Goal: Task Accomplishment & Management: Complete application form

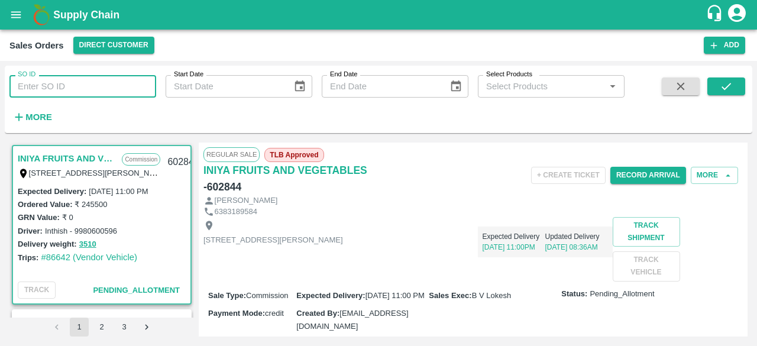
click at [74, 86] on input "SO ID" at bounding box center [82, 86] width 147 height 22
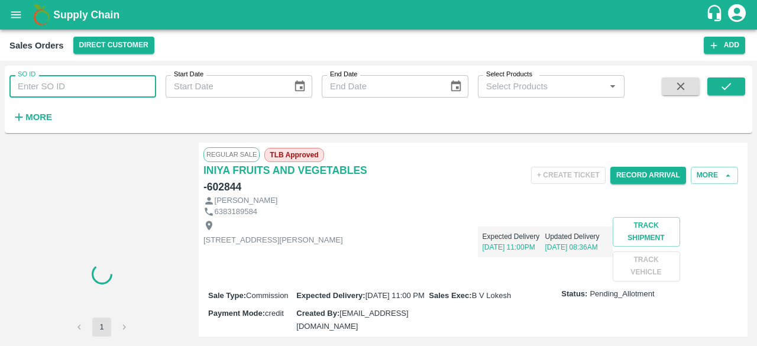
click at [48, 89] on input "SO ID" at bounding box center [82, 86] width 147 height 22
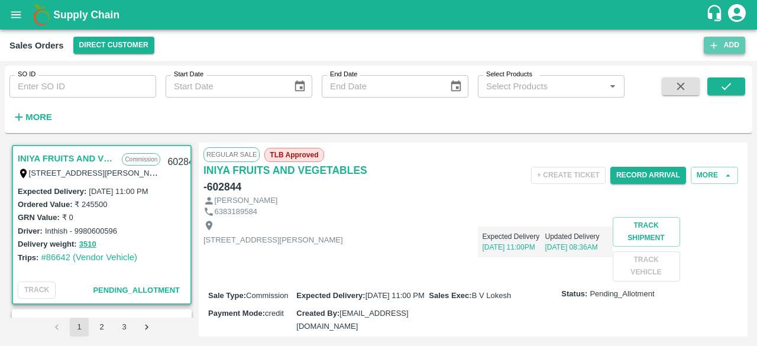
click at [730, 44] on button "Add" at bounding box center [724, 45] width 41 height 17
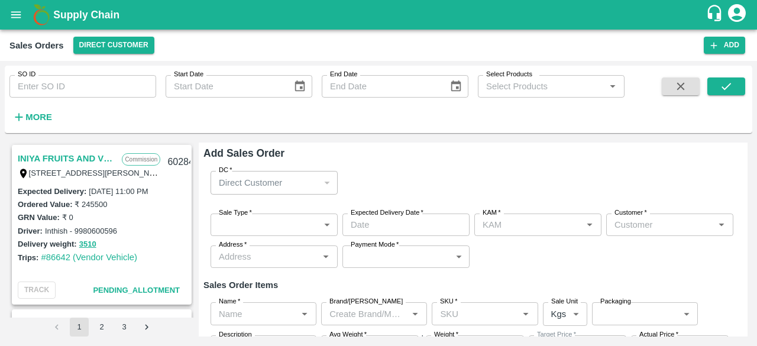
type input "[PERSON_NAME]"
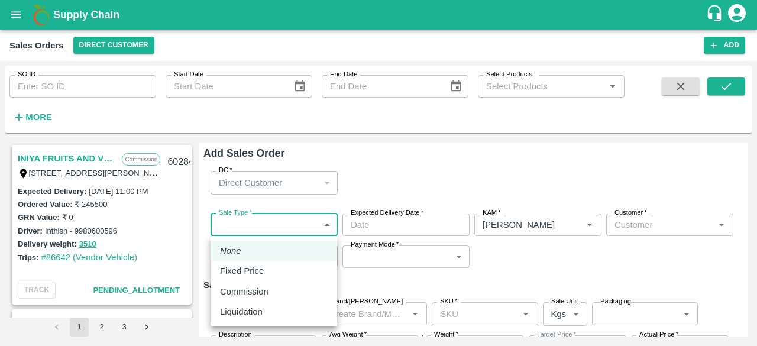
click at [304, 221] on body "Supply Chain Sales Orders Direct Customer Add SO ID SO ID Start Date Start Date…" at bounding box center [378, 173] width 757 height 346
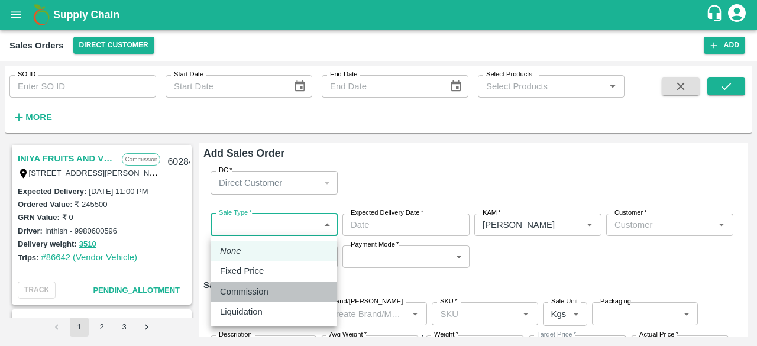
click at [249, 297] on p "Commission" at bounding box center [244, 291] width 48 height 13
type input "2"
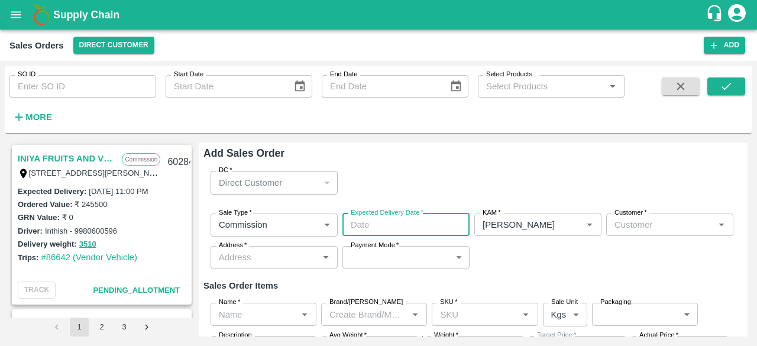
type input "DD/MM/YYYY hh:mm aa"
click at [392, 223] on input "DD/MM/YYYY hh:mm aa" at bounding box center [401, 224] width 119 height 22
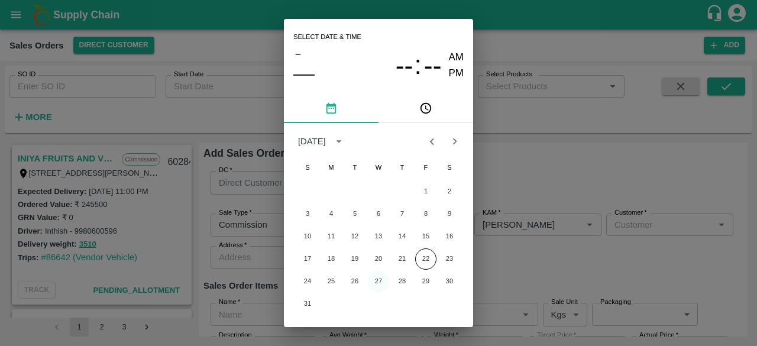
click at [375, 280] on button "27" at bounding box center [378, 281] width 21 height 21
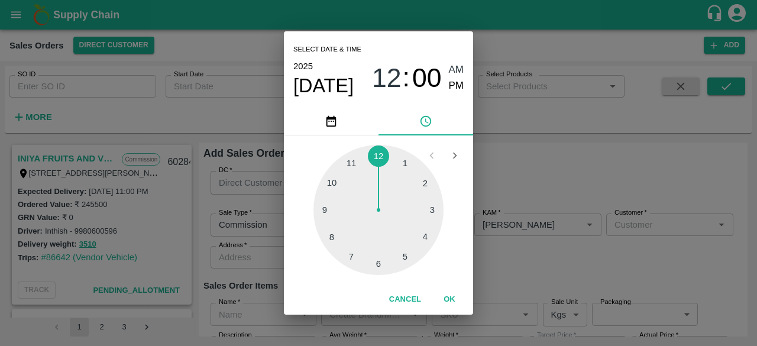
click at [381, 263] on div at bounding box center [378, 210] width 130 height 130
type input "[DATE] 06:00 AM"
click at [450, 300] on button "OK" at bounding box center [449, 299] width 38 height 21
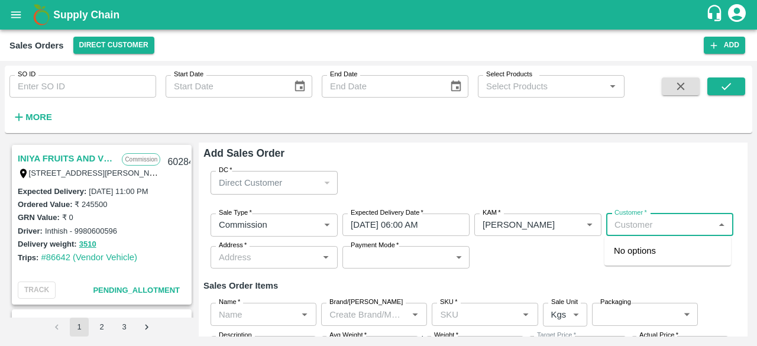
click at [659, 229] on input "Customer   *" at bounding box center [660, 224] width 101 height 15
click at [637, 249] on p "T.[PERSON_NAME] And Sons" at bounding box center [668, 257] width 108 height 27
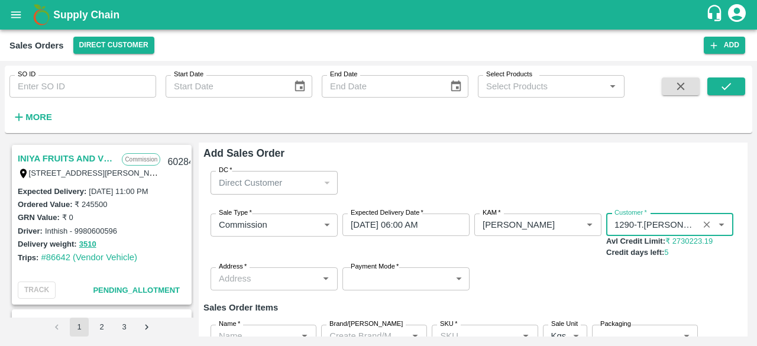
type input "1290-T.[PERSON_NAME] And Sons"
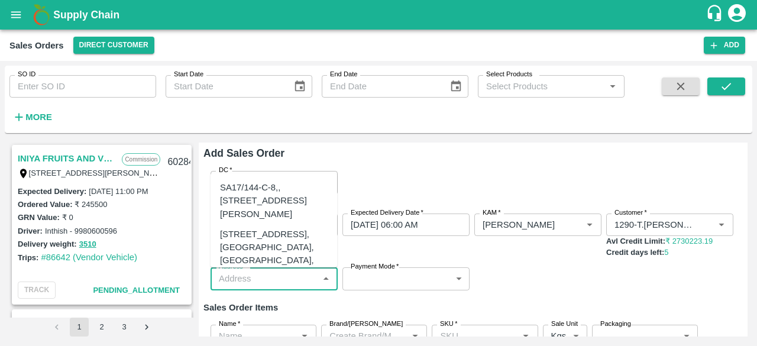
click at [261, 283] on input "Address   *" at bounding box center [264, 278] width 101 height 15
click at [277, 263] on div "[STREET_ADDRESS], [GEOGRAPHIC_DATA], [GEOGRAPHIC_DATA], 221007, [GEOGRAPHIC_DAT…" at bounding box center [274, 261] width 108 height 66
type input "[STREET_ADDRESS], [GEOGRAPHIC_DATA], [GEOGRAPHIC_DATA], 221007, [GEOGRAPHIC_DAT…"
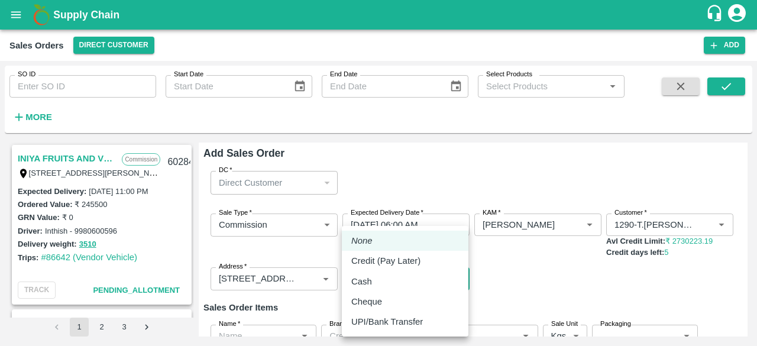
click at [360, 276] on body "Supply Chain Sales Orders Direct Customer Add SO ID SO ID Start Date Start Date…" at bounding box center [378, 173] width 757 height 346
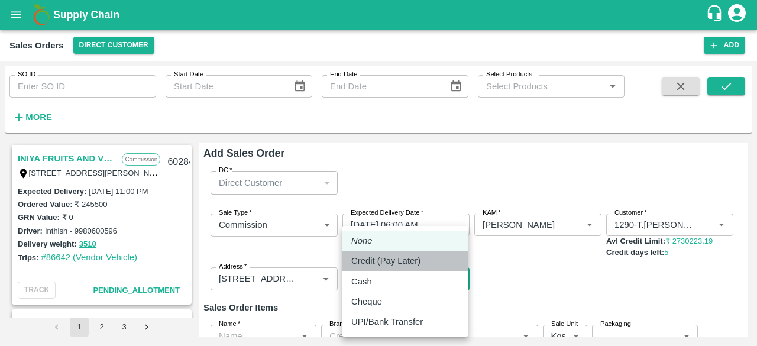
click at [384, 262] on p "Credit (Pay Later)" at bounding box center [385, 260] width 69 height 13
type input "credit"
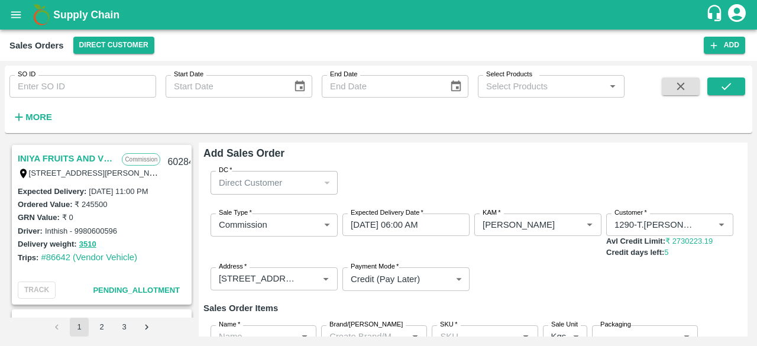
drag, startPoint x: 747, startPoint y: 194, endPoint x: 745, endPoint y: 186, distance: 8.5
click at [745, 186] on div "INIYA FRUITS AND VEGETABLES Commission TC/73, [PERSON_NAME] FRUITS MARKET KOYAM…" at bounding box center [378, 239] width 747 height 203
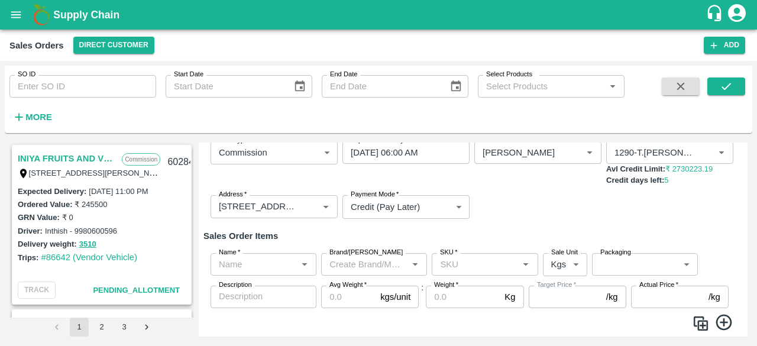
scroll to position [74, 0]
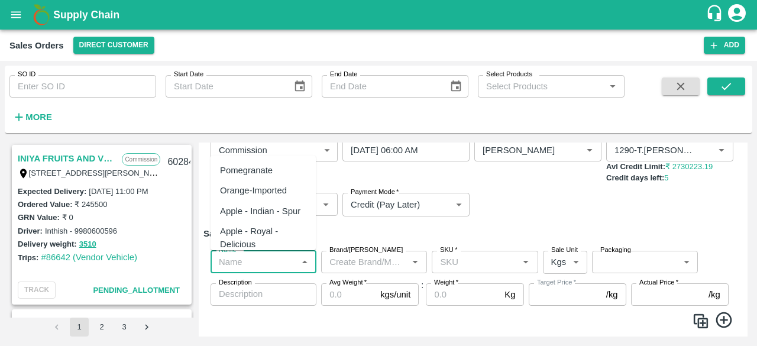
click at [265, 261] on input "Name   *" at bounding box center [253, 261] width 79 height 15
click at [273, 172] on div "Pomegranate" at bounding box center [262, 170] width 105 height 20
type input "Pomegranate"
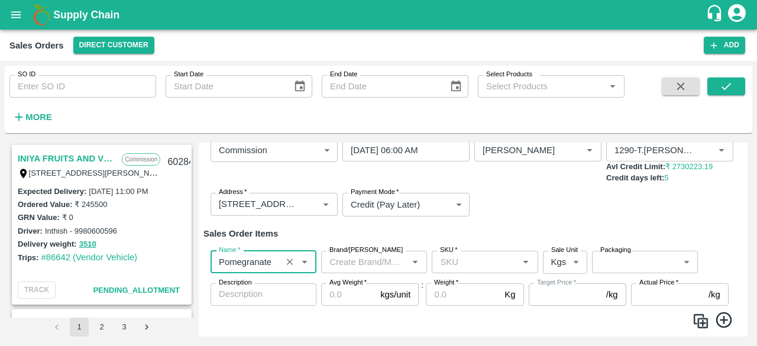
click at [373, 263] on input "Brand/[PERSON_NAME]" at bounding box center [364, 261] width 79 height 15
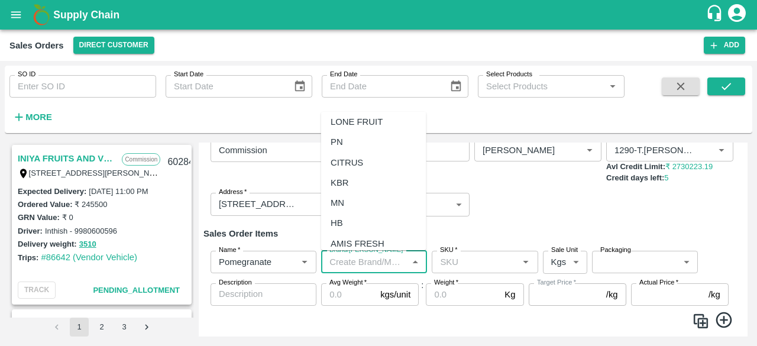
scroll to position [5326, 0]
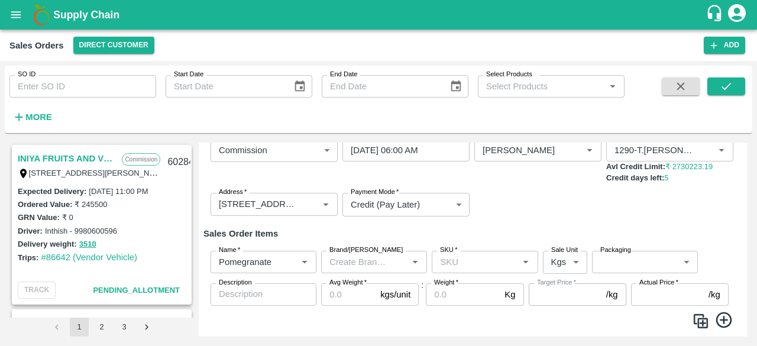
click at [499, 216] on div "Sale Type   * Commission 2 Sale Type Expected Delivery Date   * [DATE] 06:00 AM…" at bounding box center [472, 177] width 539 height 96
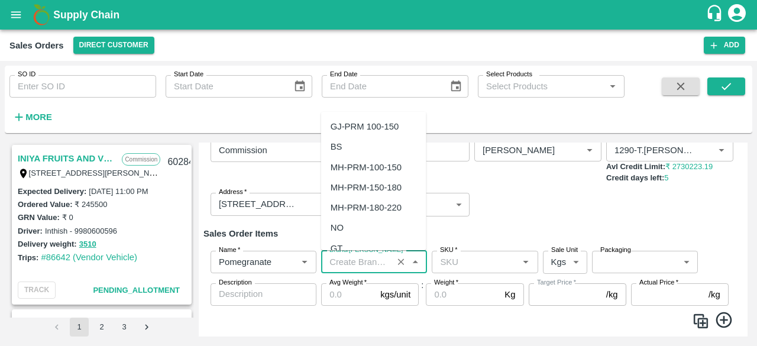
click at [359, 260] on input "Brand/[PERSON_NAME]" at bounding box center [357, 261] width 64 height 15
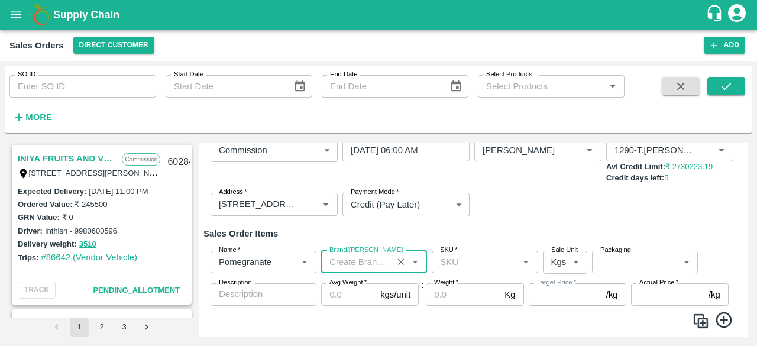
click at [341, 255] on input "Brand/[PERSON_NAME]" at bounding box center [357, 261] width 64 height 15
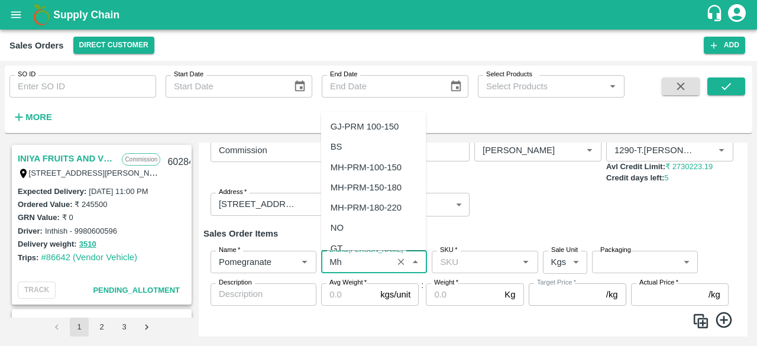
type input "MH"
click at [397, 264] on icon "Clear" at bounding box center [400, 261] width 11 height 11
click at [348, 122] on div "VG" at bounding box center [373, 126] width 105 height 20
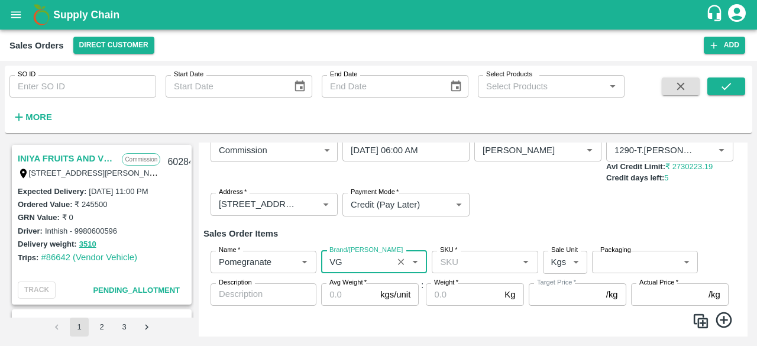
type input "VG"
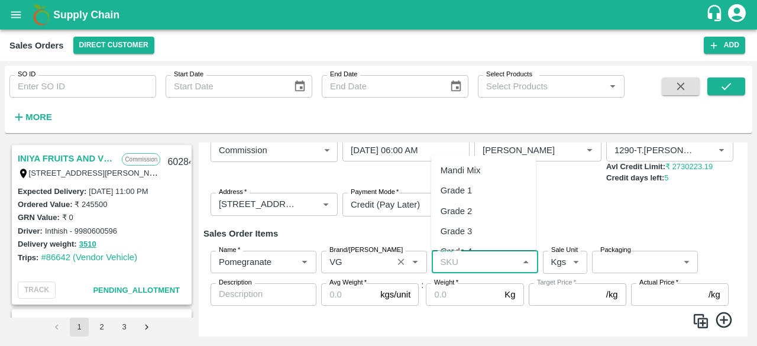
click at [465, 262] on input "SKU   *" at bounding box center [474, 261] width 79 height 15
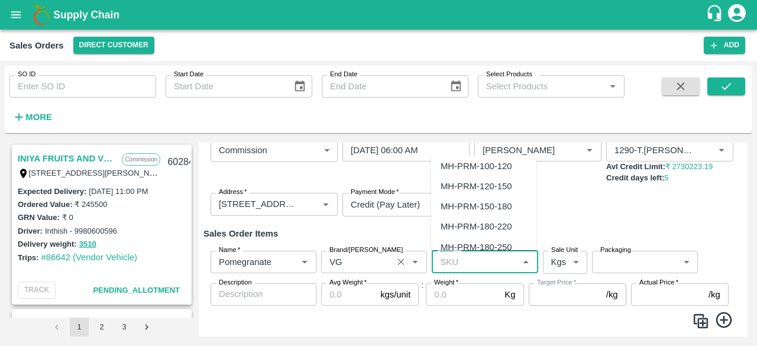
scroll to position [875, 0]
click at [497, 247] on div "MH-PRM-250-300" at bounding box center [475, 247] width 71 height 13
type input "MH-PRM-250-300"
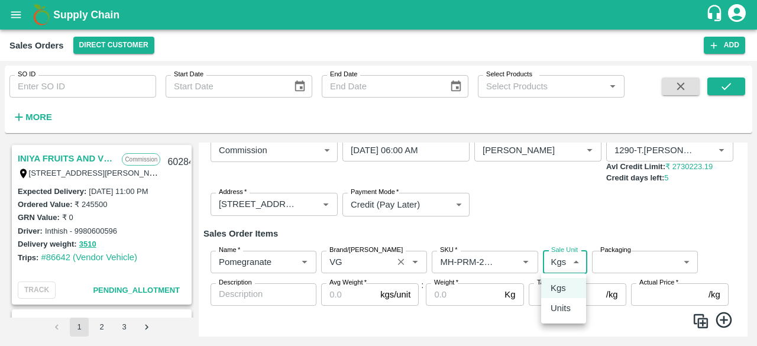
click at [576, 262] on body "Supply Chain Sales Orders Direct Customer Add SO ID SO ID Start Date Start Date…" at bounding box center [378, 173] width 757 height 346
click at [559, 309] on p "Units" at bounding box center [560, 308] width 20 height 13
type input "2"
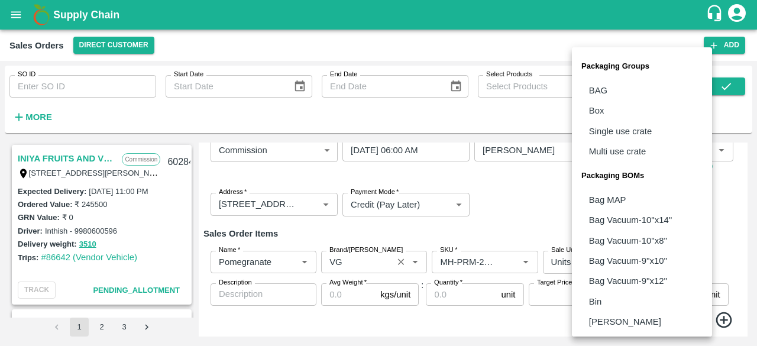
click at [621, 264] on body "Supply Chain Sales Orders Direct Customer Add SO ID SO ID Start Date Start Date…" at bounding box center [378, 173] width 757 height 346
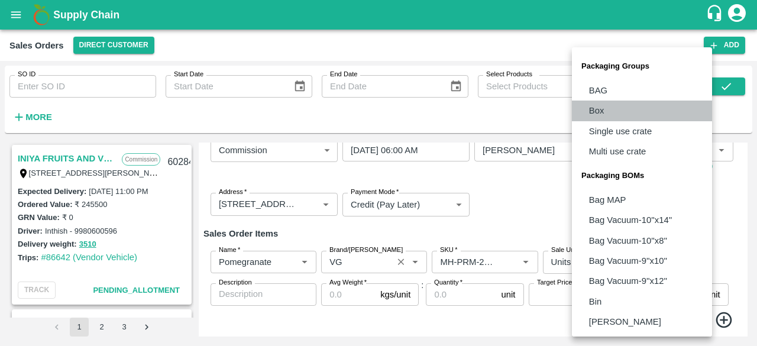
click at [612, 109] on li "Box" at bounding box center [642, 111] width 140 height 20
type input "GRP/1"
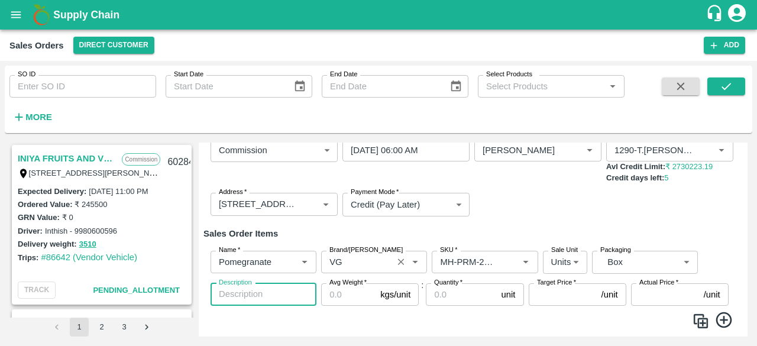
click at [261, 294] on textarea "Description" at bounding box center [263, 294] width 89 height 12
click at [258, 292] on textarea "Description" at bounding box center [263, 294] width 89 height 12
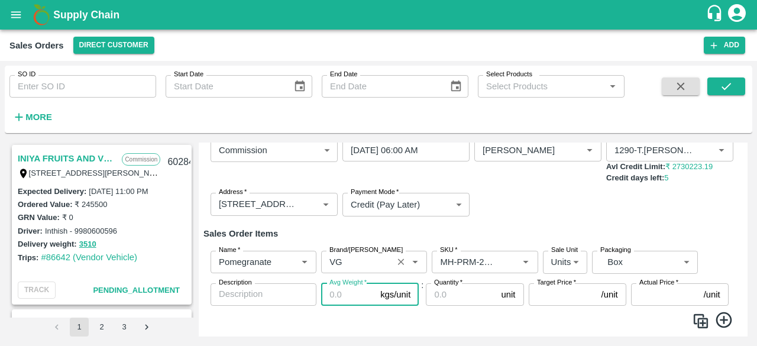
click at [344, 293] on input "Avg Weight   *" at bounding box center [348, 294] width 54 height 22
type input "9.5"
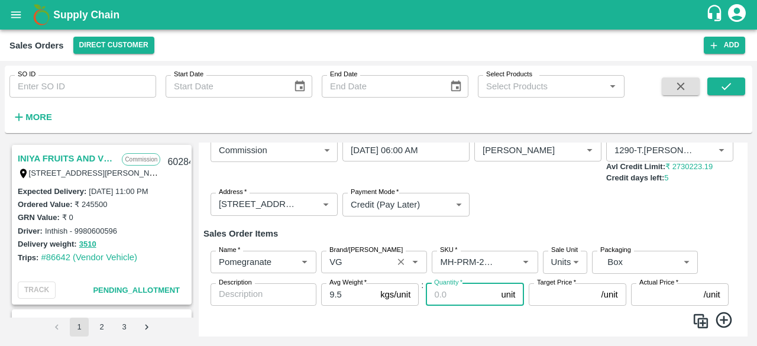
click at [446, 300] on input "Quantity   *" at bounding box center [461, 294] width 70 height 22
type input "4"
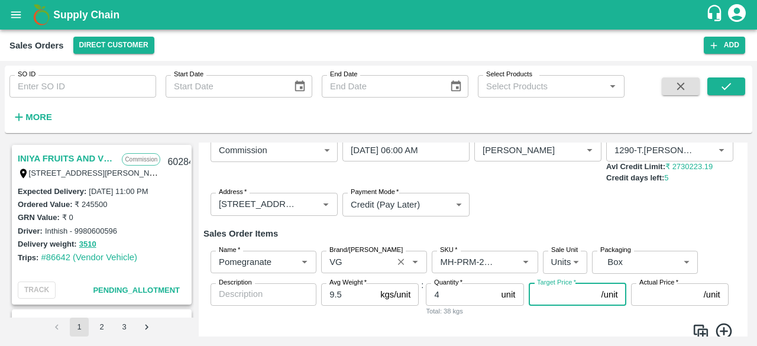
click at [553, 292] on input "Target Price   *" at bounding box center [563, 294] width 68 height 22
type input "1300"
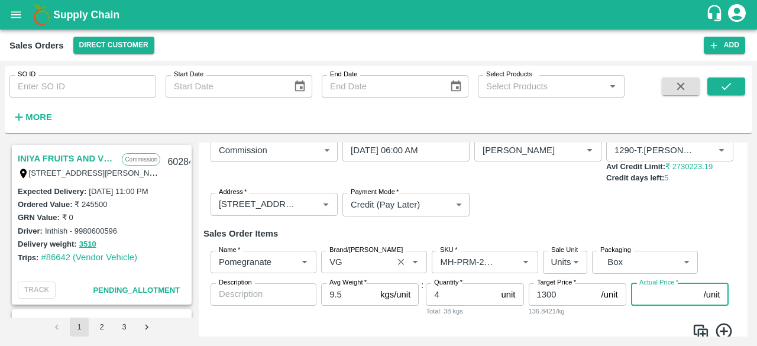
click at [640, 297] on input "Actual Price   *" at bounding box center [665, 294] width 68 height 22
type input "13"
type input "1287"
type input "133"
type input "1167"
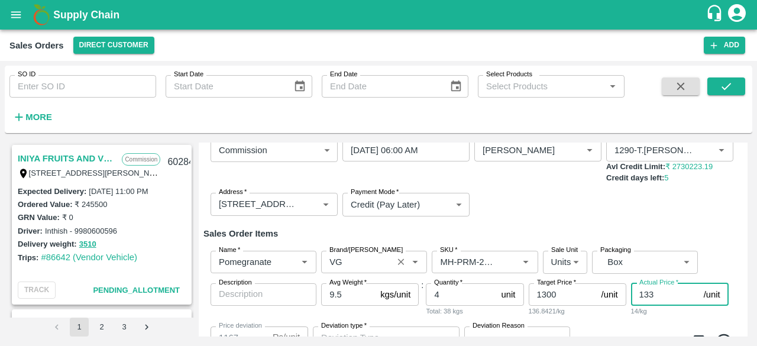
type input "13"
type input "1287"
type input "130"
type input "1170"
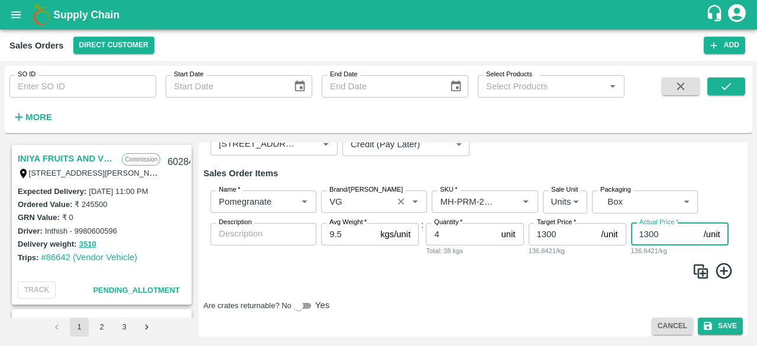
scroll to position [140, 0]
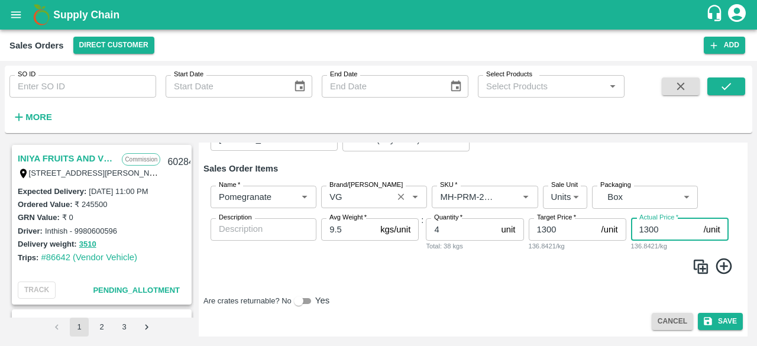
type input "1300"
click at [721, 265] on icon at bounding box center [723, 266] width 16 height 16
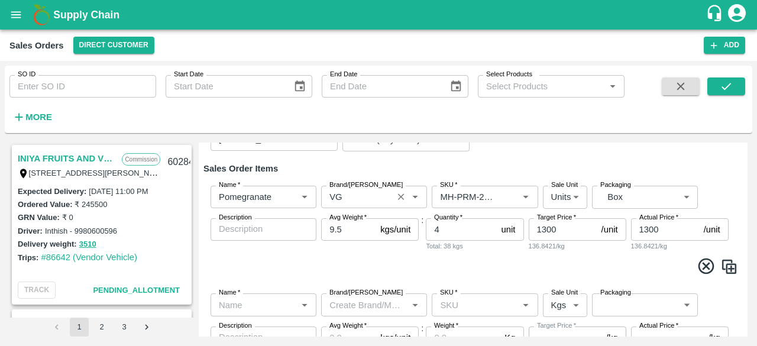
click at [268, 306] on input "Name   *" at bounding box center [253, 304] width 79 height 15
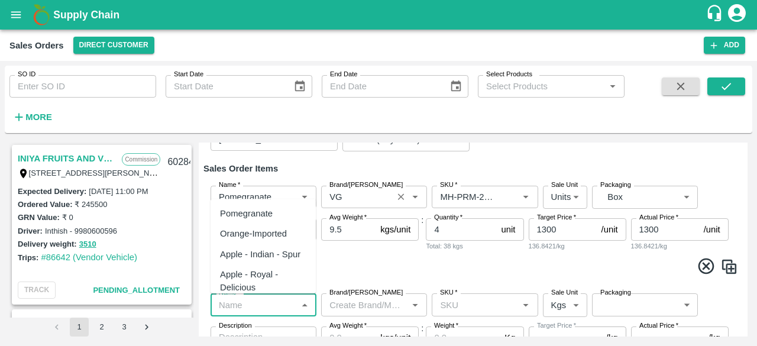
click at [265, 215] on div "Pomegranate" at bounding box center [246, 213] width 53 height 13
type input "Pomegranate"
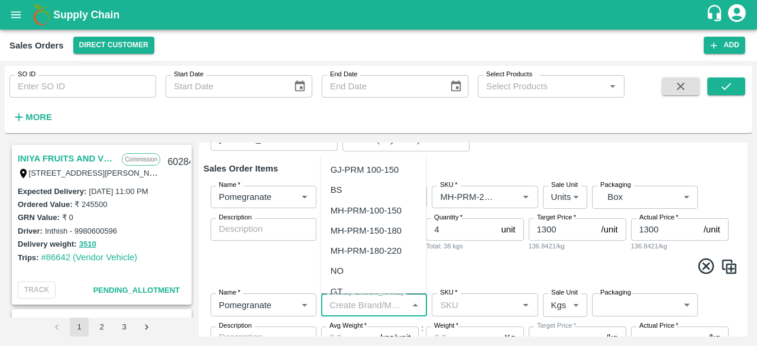
click at [361, 303] on input "Brand/[PERSON_NAME]" at bounding box center [364, 304] width 79 height 15
click at [345, 165] on div "VG" at bounding box center [373, 170] width 105 height 20
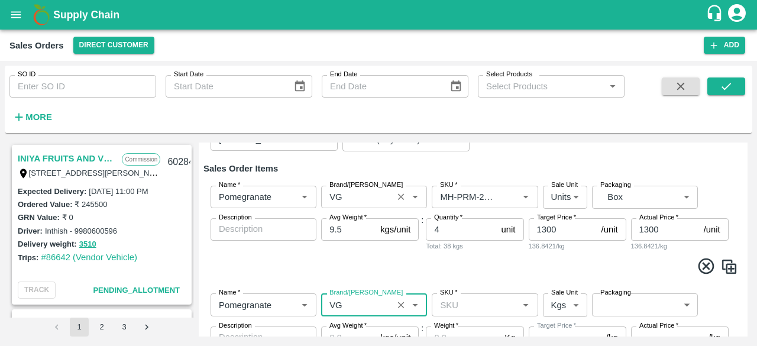
type input "VG"
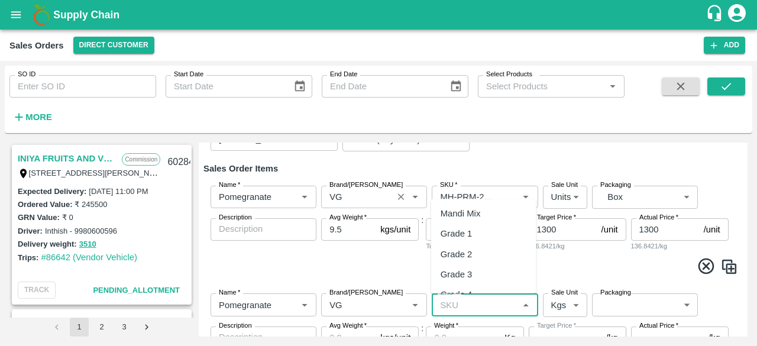
click at [475, 309] on input "SKU   *" at bounding box center [474, 304] width 79 height 15
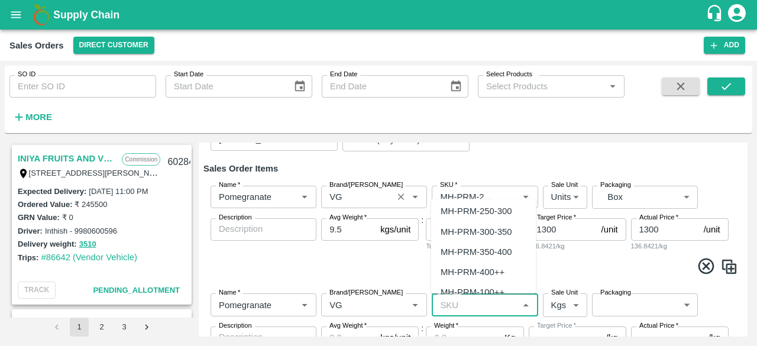
scroll to position [835, 0]
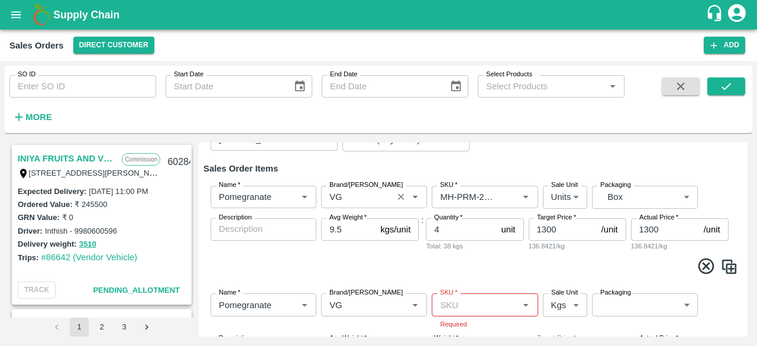
click at [536, 211] on div "Name   * Name   * Brand/[PERSON_NAME]/[PERSON_NAME]   * SKU   * Sale Unit Units…" at bounding box center [472, 230] width 539 height 108
click at [523, 306] on icon "Open" at bounding box center [525, 304] width 13 height 13
click at [536, 289] on div "Name   * Name   * Brand/[PERSON_NAME]/[PERSON_NAME]   * SKU   * Required Sale U…" at bounding box center [472, 339] width 539 height 110
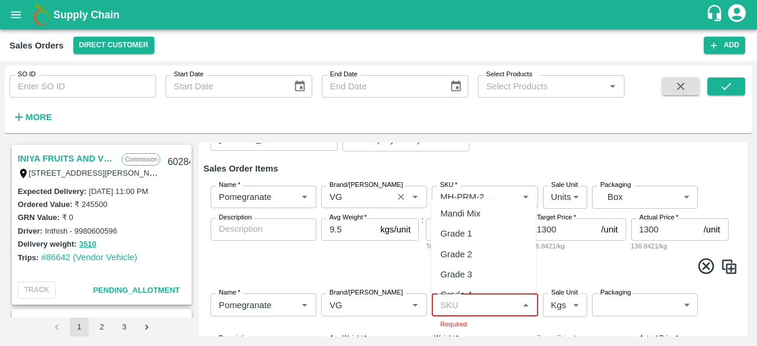
click at [492, 309] on input "SKU   *" at bounding box center [474, 304] width 79 height 15
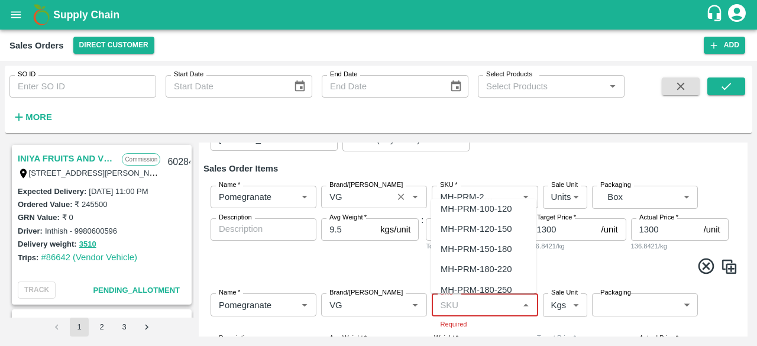
scroll to position [875, 0]
click at [474, 268] on div "MH-PRM-220-250" at bounding box center [475, 270] width 71 height 13
type input "MH-PRM-220-250"
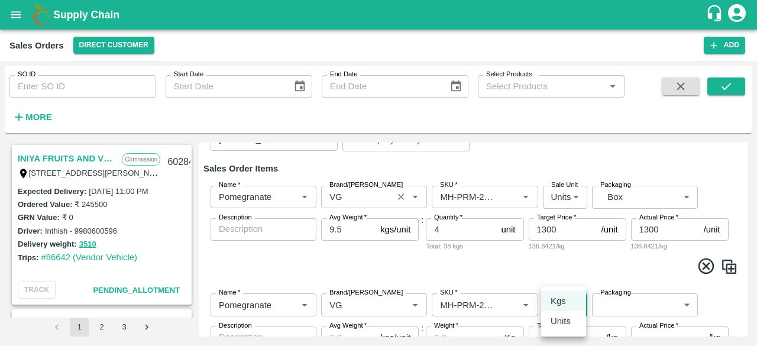
click at [569, 301] on body "Supply Chain Sales Orders Direct Customer Add SO ID SO ID Start Date Start Date…" at bounding box center [378, 173] width 757 height 346
click at [563, 321] on p "Units" at bounding box center [560, 321] width 20 height 13
type input "2"
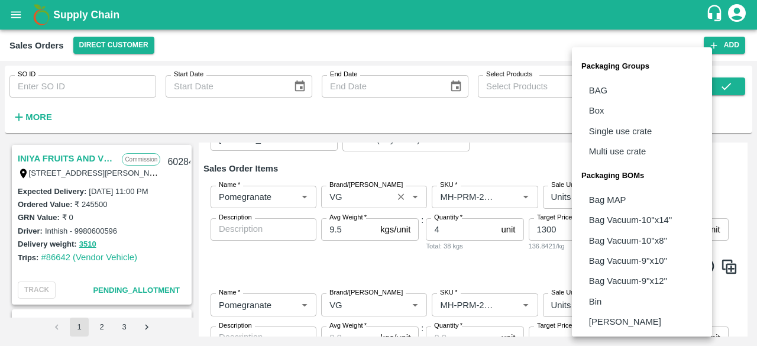
click at [620, 303] on body "Supply Chain Sales Orders Direct Customer Add SO ID SO ID Start Date Start Date…" at bounding box center [378, 173] width 757 height 346
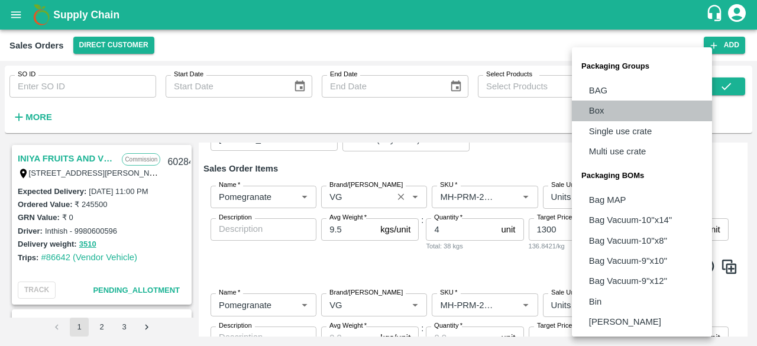
click at [600, 114] on p "Box" at bounding box center [596, 110] width 15 height 13
type input "GRP/1"
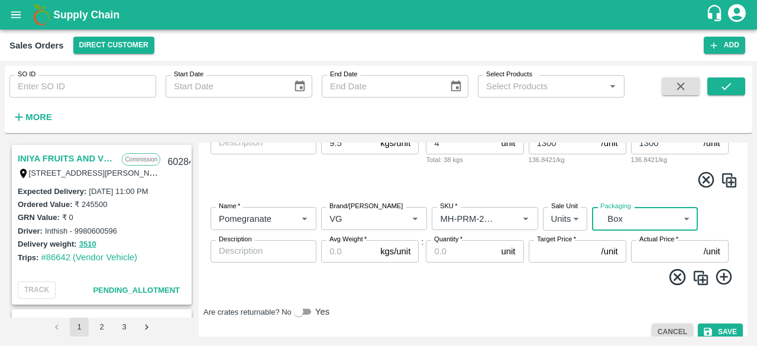
scroll to position [236, 0]
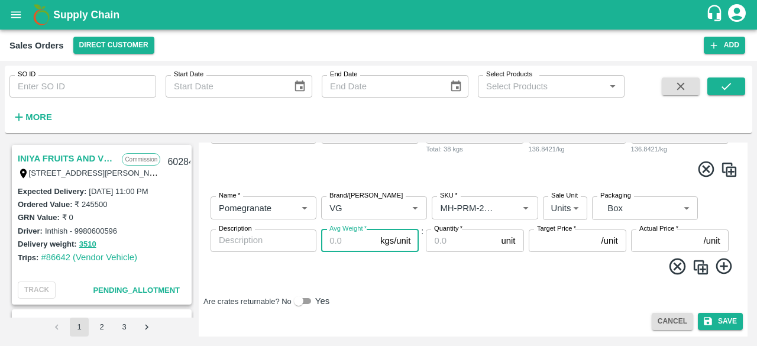
click at [333, 245] on input "Avg Weight   *" at bounding box center [348, 240] width 54 height 22
type input "9.5"
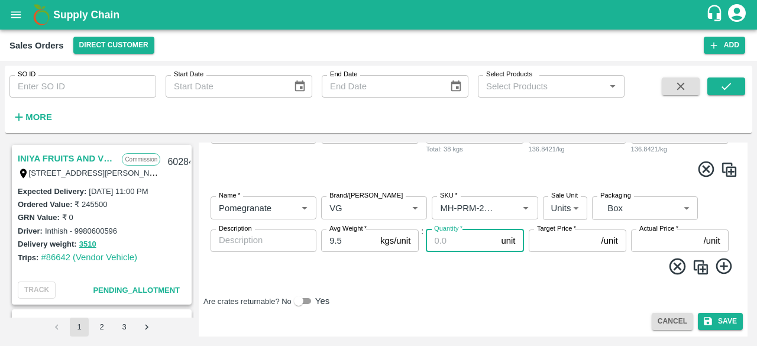
click at [461, 242] on input "Quantity   *" at bounding box center [461, 240] width 70 height 22
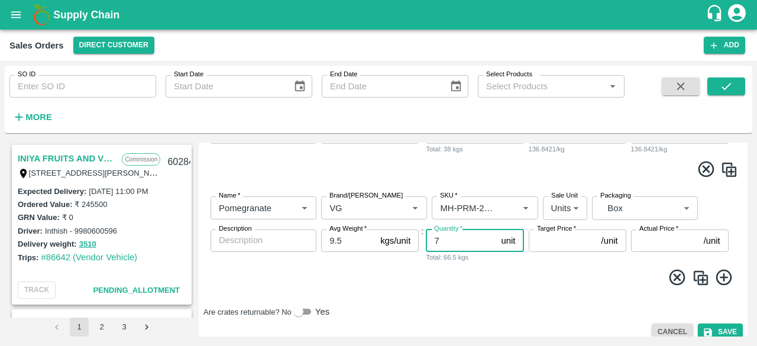
type input "7"
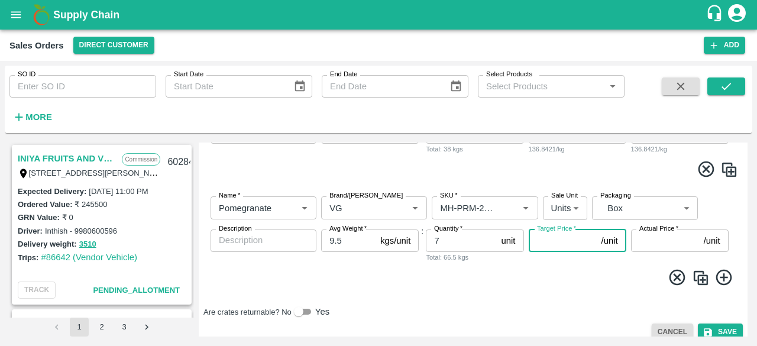
click at [550, 241] on input "Target Price   *" at bounding box center [563, 240] width 68 height 22
type input "1200"
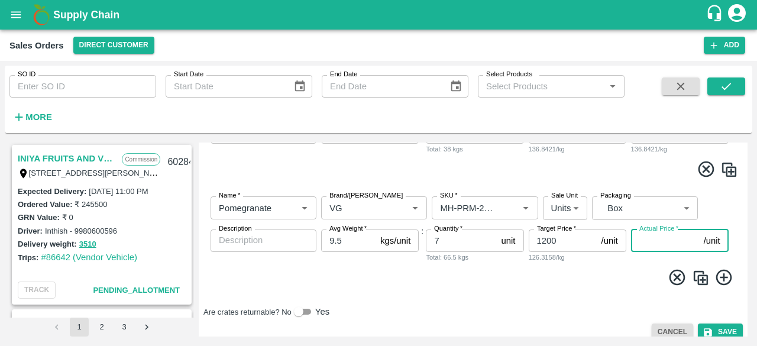
click at [654, 243] on input "Actual Price   *" at bounding box center [665, 240] width 68 height 22
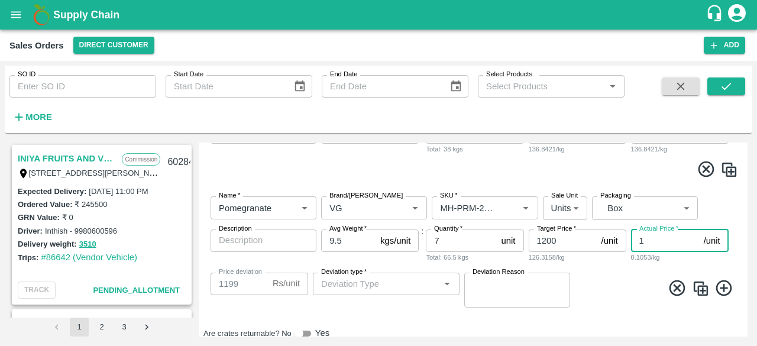
type input "12"
type input "1188"
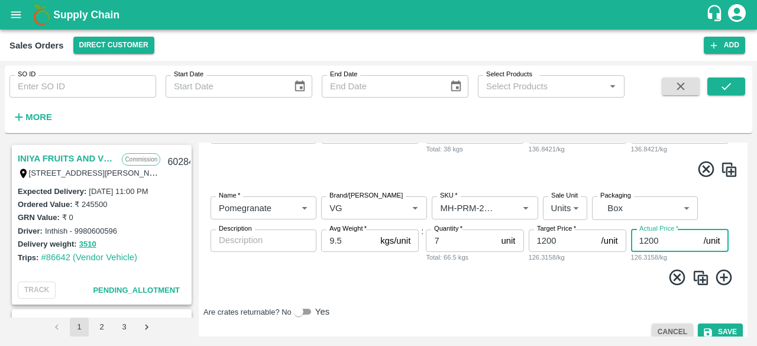
type input "1200"
click at [719, 276] on icon at bounding box center [723, 277] width 16 height 16
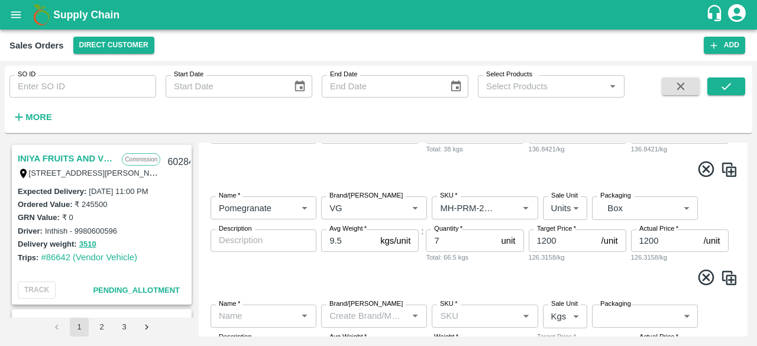
drag, startPoint x: 747, startPoint y: 267, endPoint x: 745, endPoint y: 258, distance: 8.6
click at [745, 258] on div "INIYA FRUITS AND VEGETABLES Commission TC/73, [PERSON_NAME] FRUITS MARKET KOYAM…" at bounding box center [378, 239] width 747 height 203
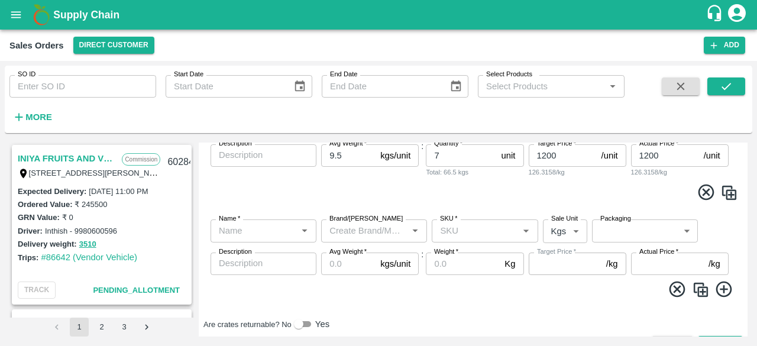
scroll to position [328, 0]
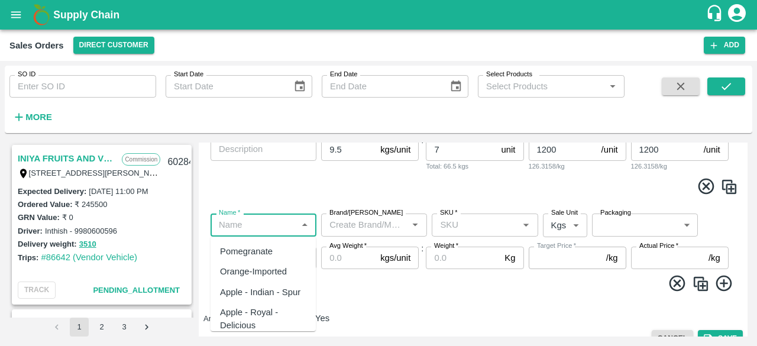
click at [241, 232] on input "Name   *" at bounding box center [253, 224] width 79 height 15
click at [252, 249] on div "Pomegranate" at bounding box center [246, 251] width 53 height 13
type input "Pomegranate"
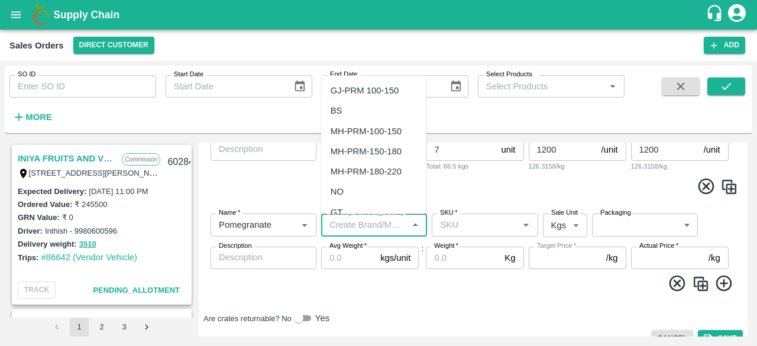
click at [351, 230] on input "Brand/[PERSON_NAME]" at bounding box center [364, 224] width 79 height 15
click at [354, 83] on div "VG" at bounding box center [373, 90] width 105 height 20
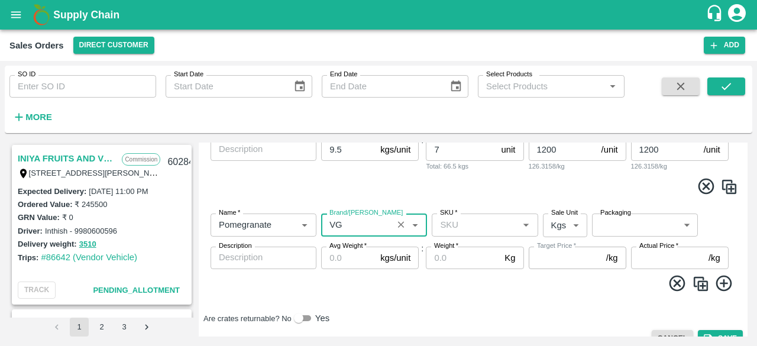
type input "VG"
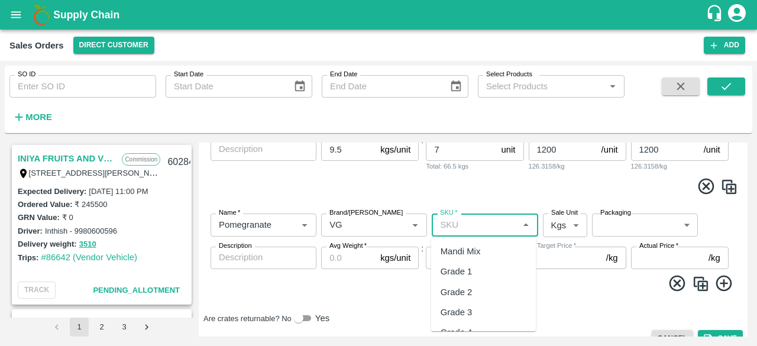
click at [456, 226] on input "SKU   *" at bounding box center [474, 224] width 79 height 15
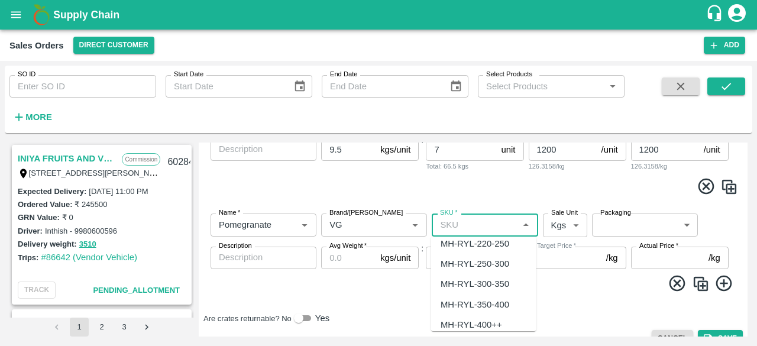
scroll to position [557, 0]
click at [494, 304] on div "MH-RYL-180-250" at bounding box center [474, 302] width 69 height 13
type input "MH-RYL-180-250"
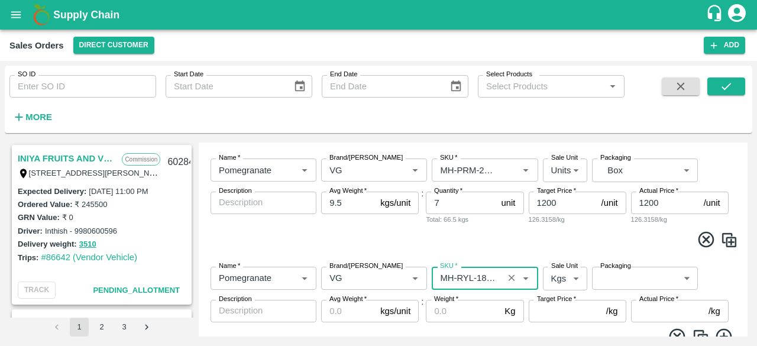
scroll to position [273, 0]
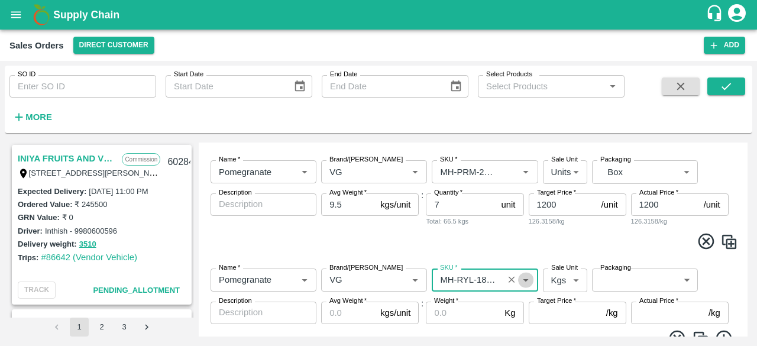
click at [525, 280] on icon "Open" at bounding box center [525, 280] width 5 height 3
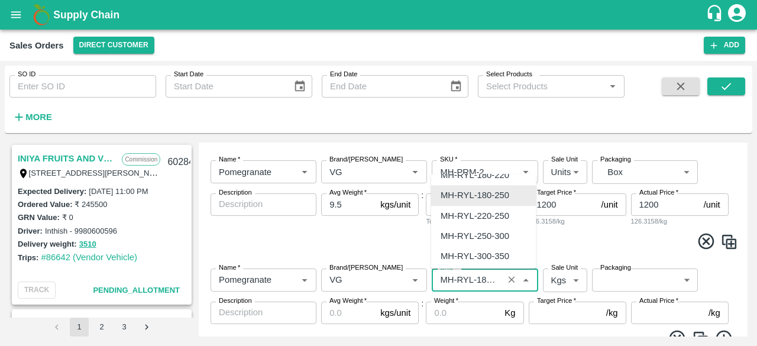
scroll to position [621, 0]
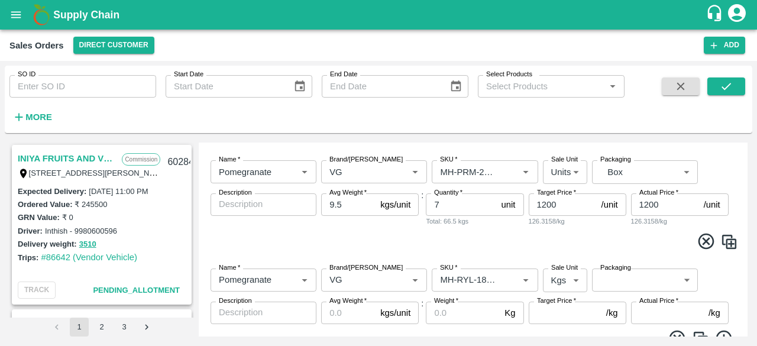
click at [568, 237] on span at bounding box center [473, 243] width 530 height 23
click at [575, 278] on body "Supply Chain Sales Orders Direct Customer Add SO ID SO ID Start Date Start Date…" at bounding box center [378, 173] width 757 height 346
click at [559, 323] on p "Units" at bounding box center [560, 321] width 20 height 13
type input "2"
click at [623, 281] on body "Supply Chain Sales Orders Direct Customer Add SO ID SO ID Start Date Start Date…" at bounding box center [378, 173] width 757 height 346
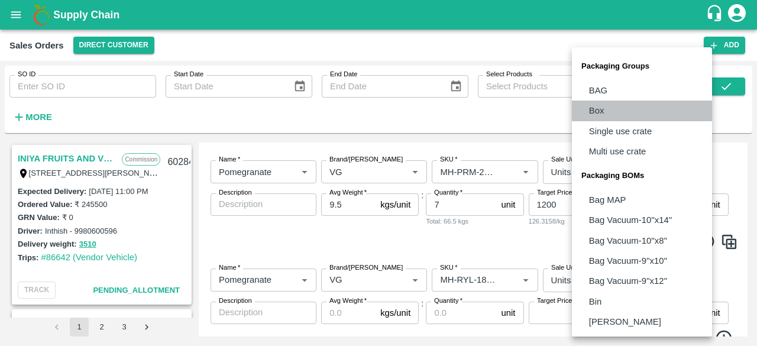
click at [606, 106] on li "Box" at bounding box center [642, 111] width 140 height 20
type input "GRP/1"
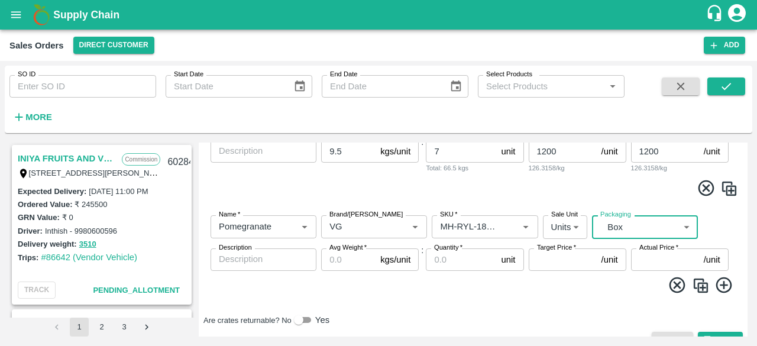
scroll to position [345, 0]
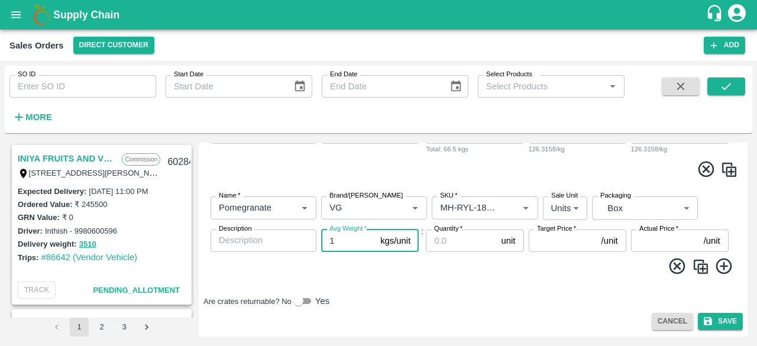
click at [369, 236] on input "1" at bounding box center [348, 240] width 54 height 22
type input "1"
type input "9.5"
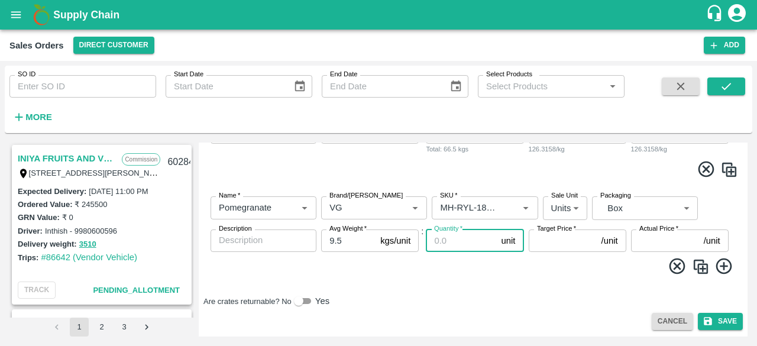
click at [454, 235] on input "Quantity   *" at bounding box center [461, 240] width 70 height 22
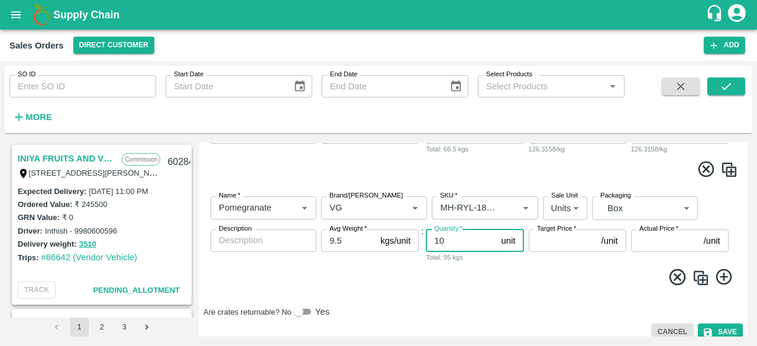
type input "10"
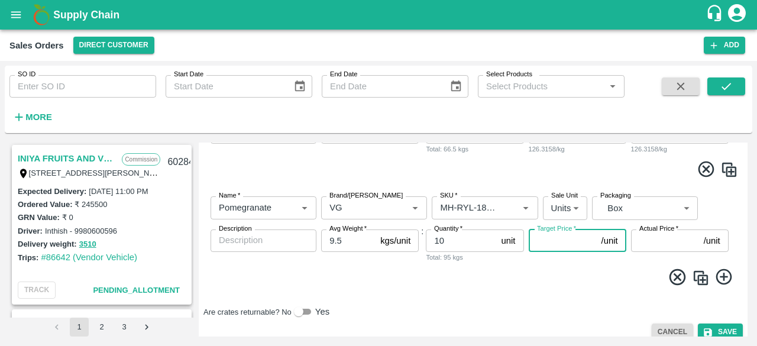
click at [551, 241] on input "Target Price   *" at bounding box center [563, 240] width 68 height 22
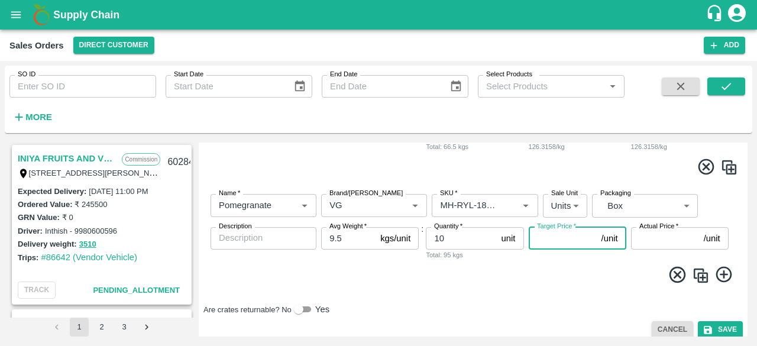
scroll to position [356, 0]
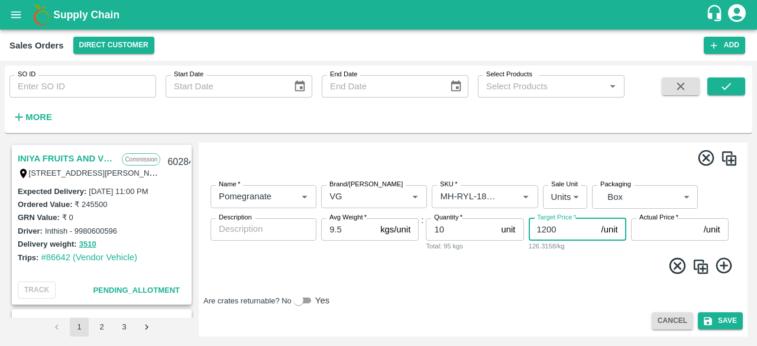
type input "1200"
click at [640, 232] on input "Actual Price   *" at bounding box center [665, 229] width 68 height 22
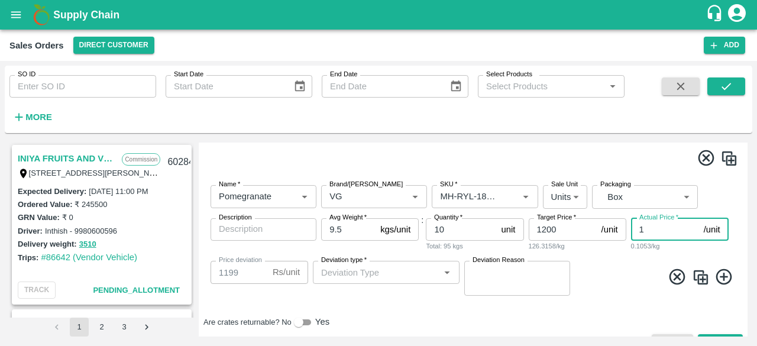
type input "12"
type input "1188"
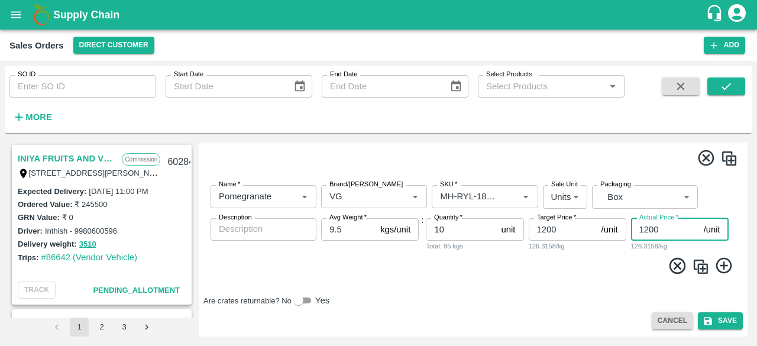
type input "1200"
click at [722, 268] on icon at bounding box center [724, 266] width 20 height 20
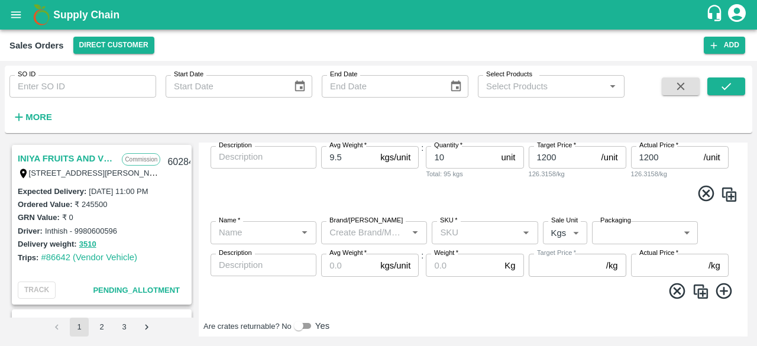
scroll to position [453, 0]
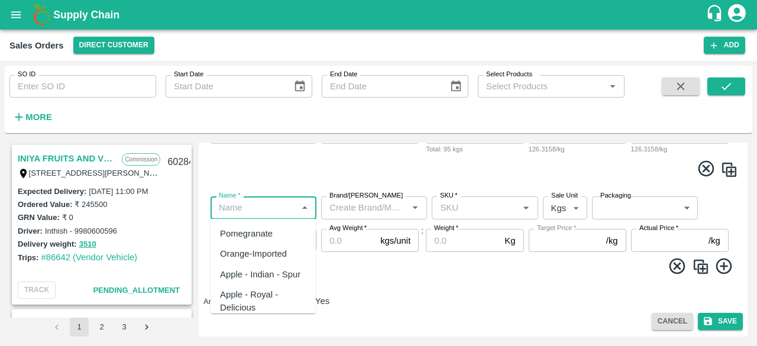
click at [251, 210] on input "Name   *" at bounding box center [253, 207] width 79 height 15
click at [254, 242] on div "Pomegranate" at bounding box center [262, 233] width 105 height 20
type input "Pomegranate"
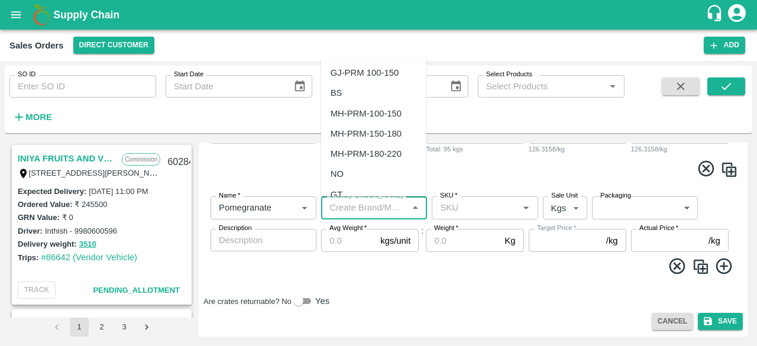
click at [352, 208] on input "Brand/[PERSON_NAME]" at bounding box center [364, 207] width 79 height 15
click at [341, 75] on div "VG" at bounding box center [336, 72] width 12 height 13
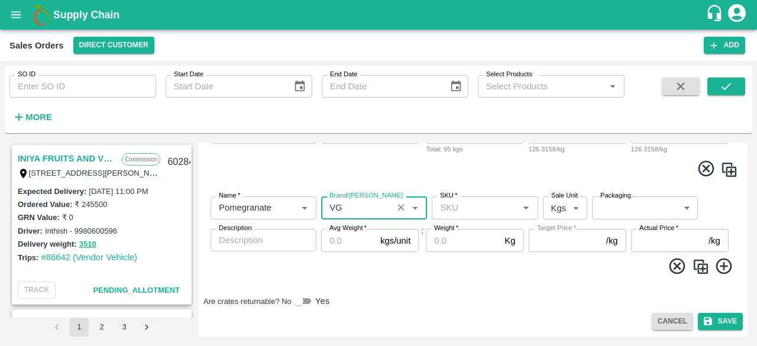
type input "VG"
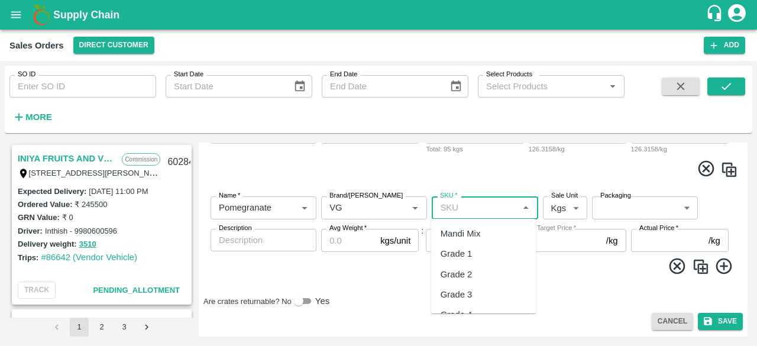
click at [456, 206] on input "SKU   *" at bounding box center [474, 207] width 79 height 15
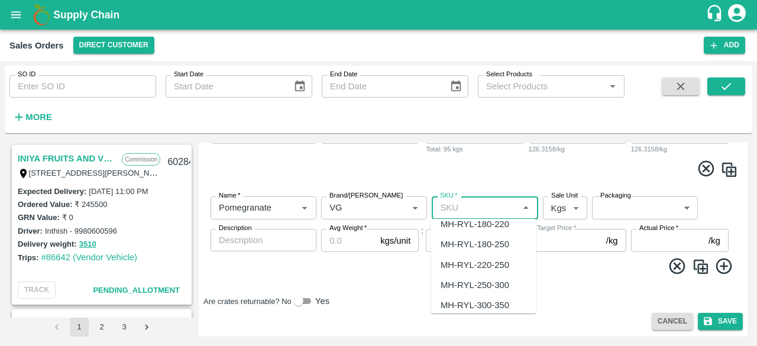
scroll to position [557, 0]
click at [482, 262] on div "MH-RYL-180-220" at bounding box center [474, 264] width 69 height 13
type input "MH-RYL-180-220"
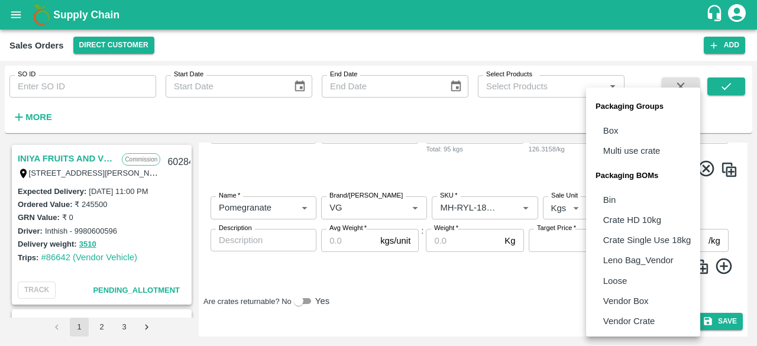
click at [629, 207] on body "Supply Chain Sales Orders Direct Customer Add SO ID SO ID Start Date Start Date…" at bounding box center [378, 173] width 757 height 346
click at [612, 130] on p "Box" at bounding box center [610, 130] width 15 height 13
type input "GRP/1"
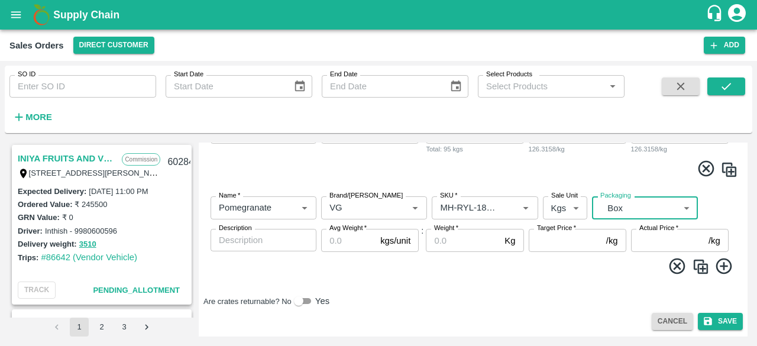
click at [571, 208] on body "Supply Chain Sales Orders Direct Customer Add SO ID SO ID Start Date Start Date…" at bounding box center [378, 173] width 757 height 346
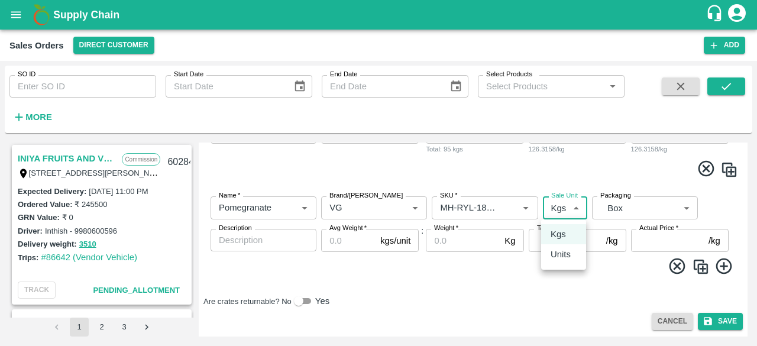
click at [557, 252] on p "Units" at bounding box center [560, 254] width 20 height 13
type input "2"
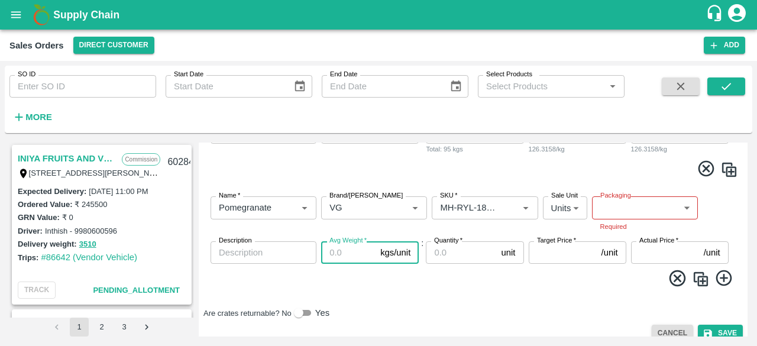
click at [361, 251] on input "Avg Weight   *" at bounding box center [348, 252] width 54 height 22
type input "9.5"
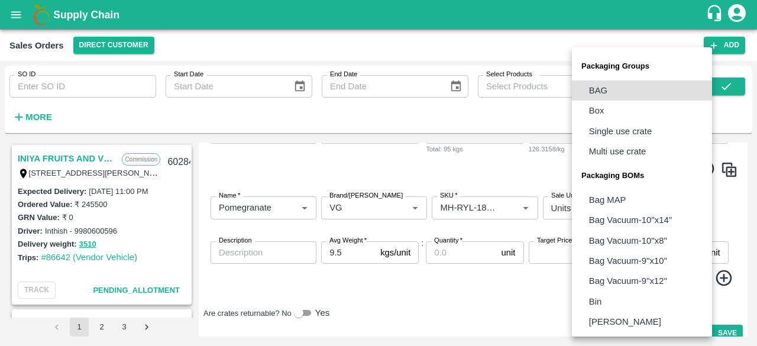
click at [650, 203] on body "Supply Chain Sales Orders Direct Customer Add SO ID SO ID Start Date Start Date…" at bounding box center [378, 173] width 757 height 346
click at [621, 111] on li "Box" at bounding box center [642, 111] width 140 height 20
type input "GRP/1"
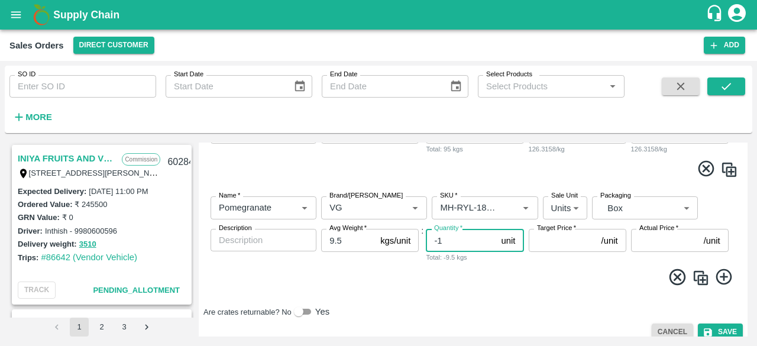
type input "-1"
click at [490, 244] on input "-1" at bounding box center [461, 240] width 70 height 22
type input "18"
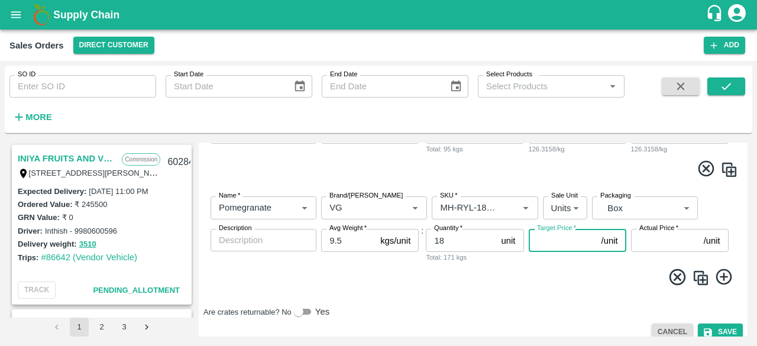
click at [555, 239] on input "Target Price   *" at bounding box center [563, 240] width 68 height 22
type input "1100"
click at [643, 239] on input "Actual Price   *" at bounding box center [665, 240] width 68 height 22
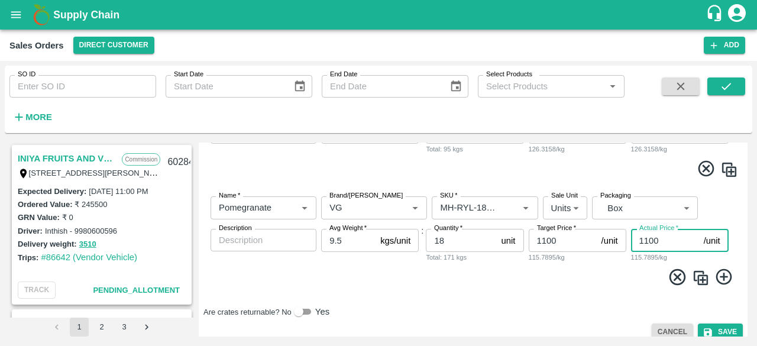
type input "1100"
click at [719, 278] on icon at bounding box center [724, 277] width 20 height 20
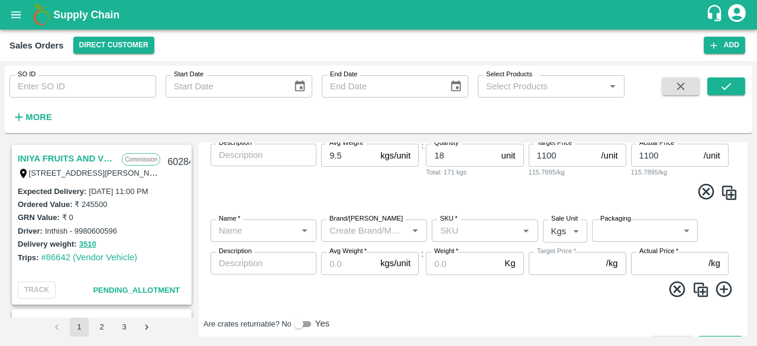
scroll to position [561, 0]
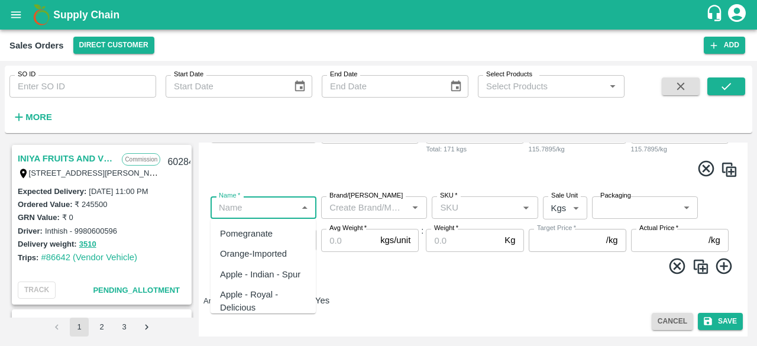
click at [247, 206] on input "Name   *" at bounding box center [253, 207] width 79 height 15
click at [248, 237] on div "Pomegranate" at bounding box center [246, 233] width 53 height 13
type input "Pomegranate"
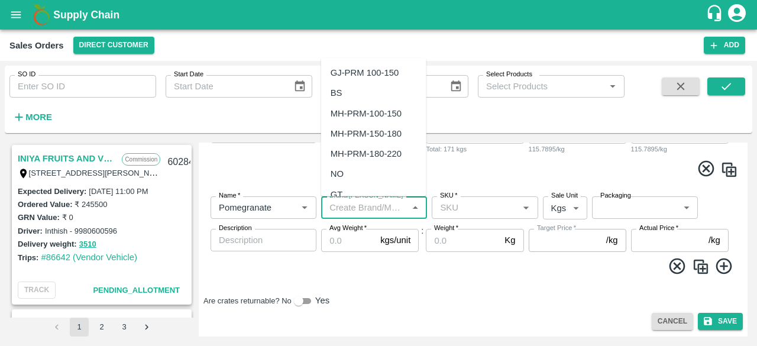
click at [361, 209] on input "Brand/[PERSON_NAME]" at bounding box center [364, 207] width 79 height 15
click at [344, 72] on div "VG" at bounding box center [373, 73] width 105 height 20
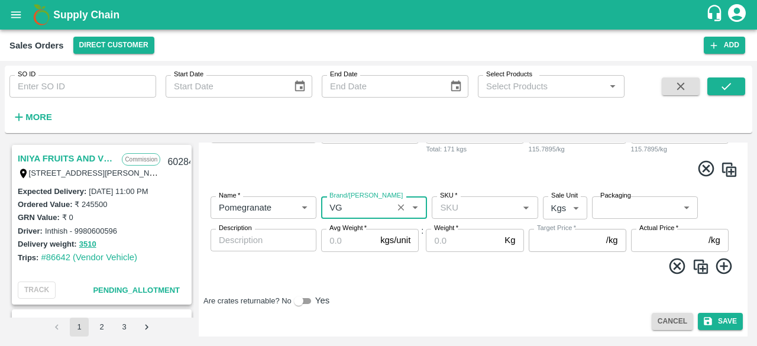
type input "VG"
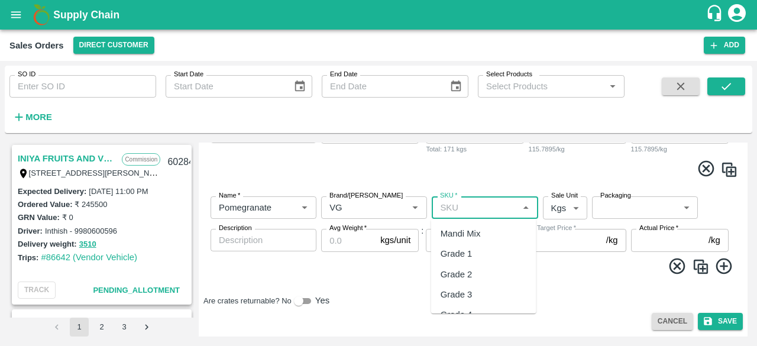
click at [452, 210] on input "SKU   *" at bounding box center [474, 207] width 79 height 15
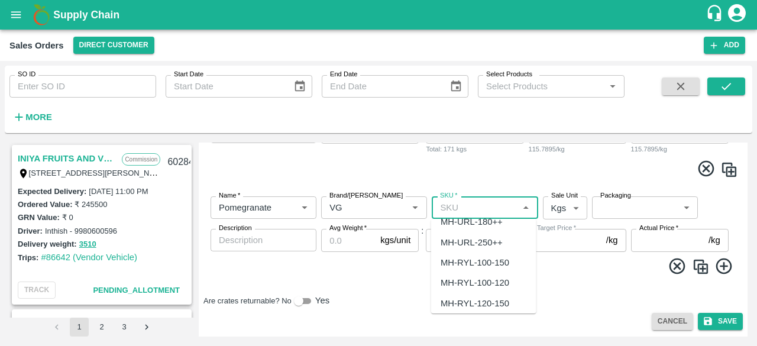
scroll to position [517, 0]
click at [494, 282] on div "MH-RYL-150-180" at bounding box center [474, 284] width 69 height 13
type input "MH-RYL-150-180"
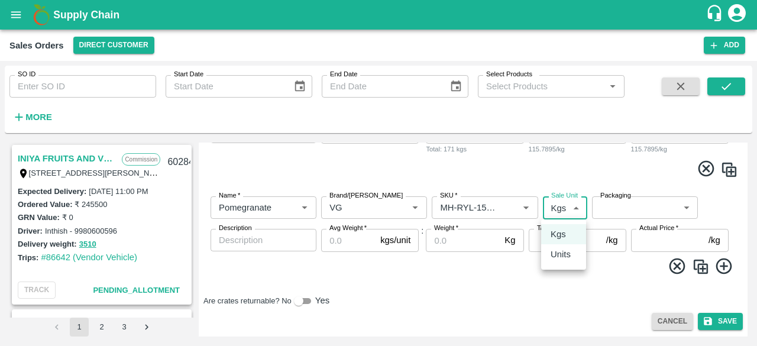
click at [572, 215] on body "Supply Chain Sales Orders Direct Customer Add SO ID SO ID Start Date Start Date…" at bounding box center [378, 173] width 757 height 346
click at [563, 258] on p "Units" at bounding box center [560, 254] width 20 height 13
type input "2"
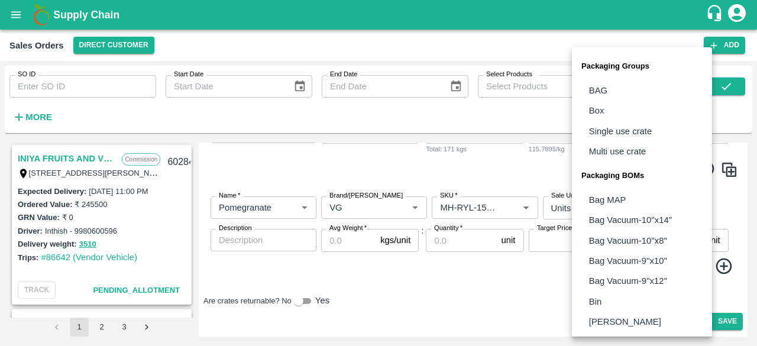
click at [630, 197] on body "Supply Chain Sales Orders Direct Customer Add SO ID SO ID Start Date Start Date…" at bounding box center [378, 173] width 757 height 346
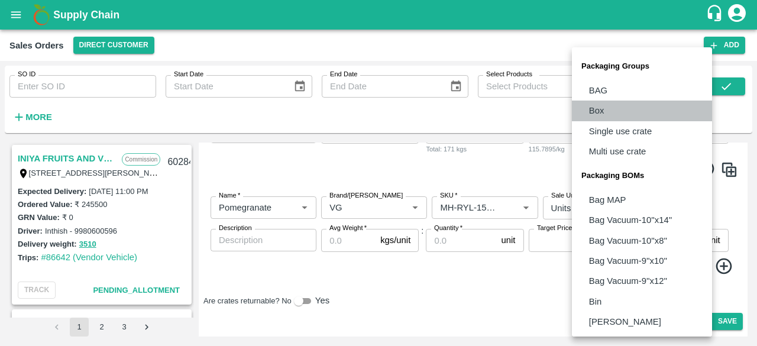
click at [608, 110] on li "Box" at bounding box center [642, 111] width 140 height 20
type input "GRP/1"
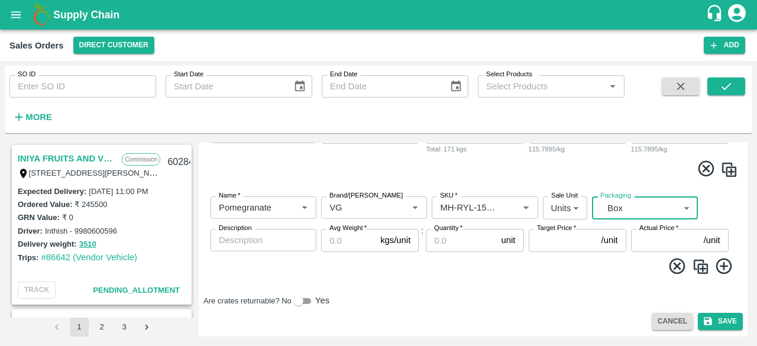
click at [356, 238] on input "Avg Weight   *" at bounding box center [348, 240] width 54 height 22
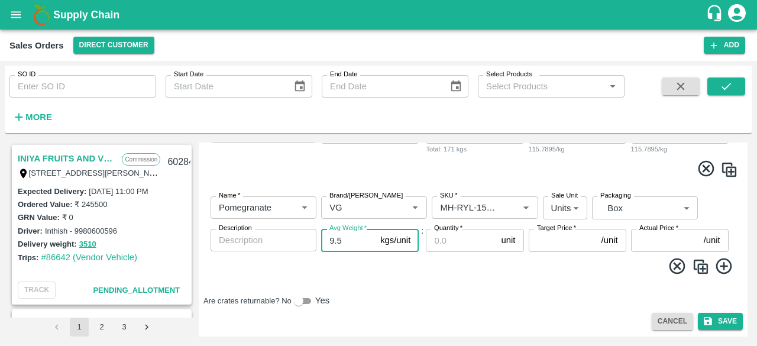
type input "9.5"
click at [454, 238] on input "Quantity   *" at bounding box center [461, 240] width 70 height 22
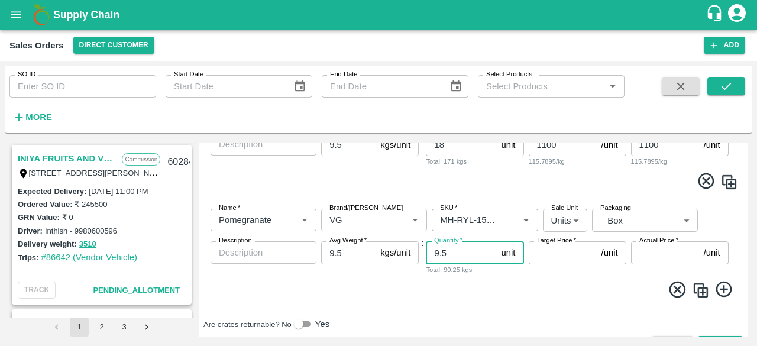
scroll to position [566, 0]
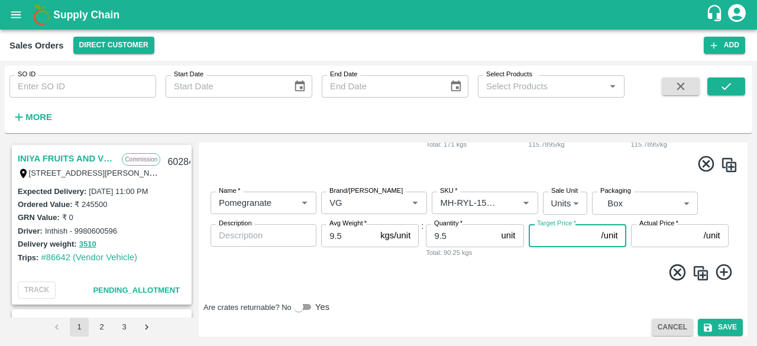
click at [578, 241] on input "Target Price   *" at bounding box center [563, 235] width 68 height 22
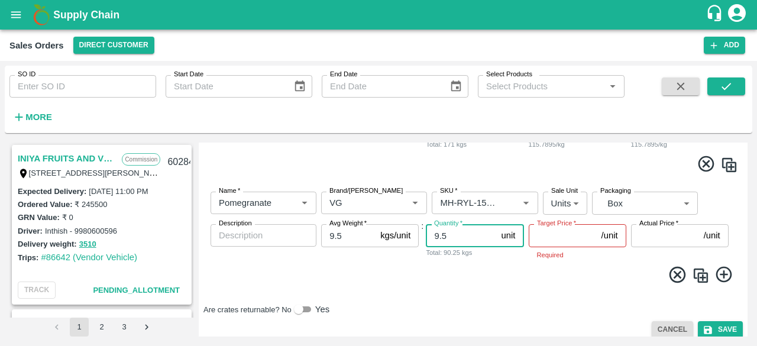
click at [459, 242] on input "9.5" at bounding box center [461, 235] width 70 height 22
type input "9"
type input "17"
click at [551, 236] on input "Target Price   *" at bounding box center [563, 235] width 68 height 22
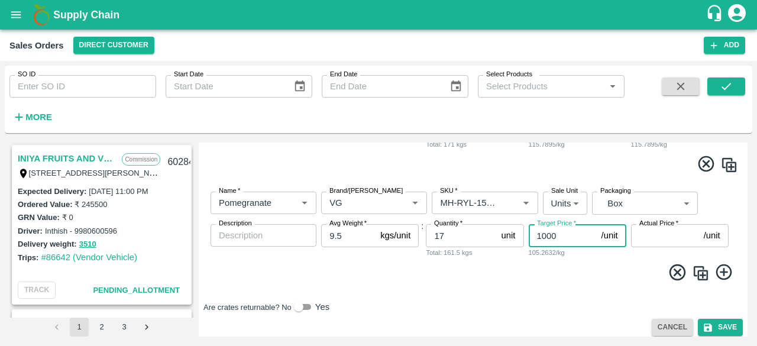
type input "1000"
click at [663, 236] on input "Actual Price   *" at bounding box center [665, 235] width 68 height 22
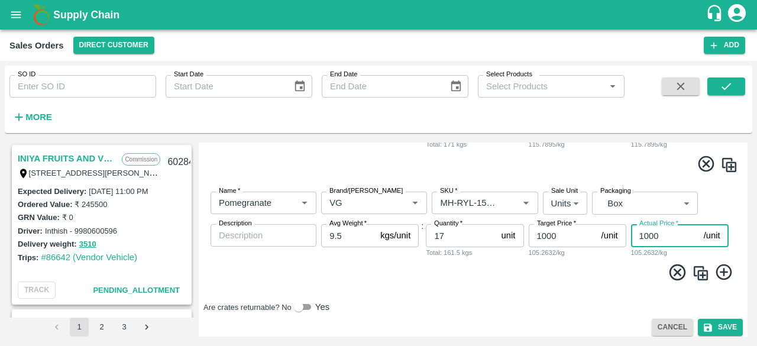
type input "1000"
click at [554, 289] on div "Name   * Name   * Brand/[PERSON_NAME]/[PERSON_NAME]   * SKU   * Sale Unit Units…" at bounding box center [472, 236] width 539 height 108
click at [720, 269] on icon at bounding box center [724, 272] width 20 height 20
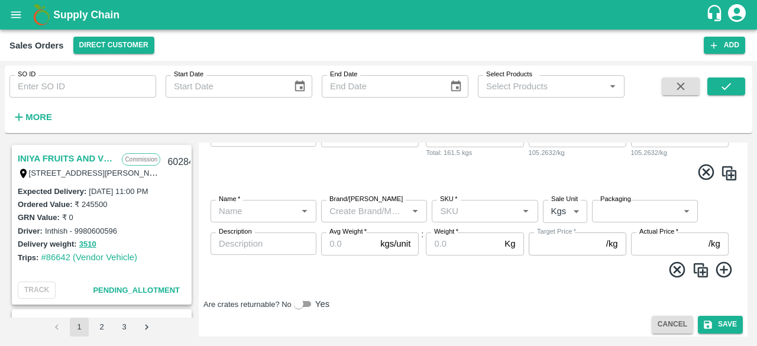
scroll to position [669, 0]
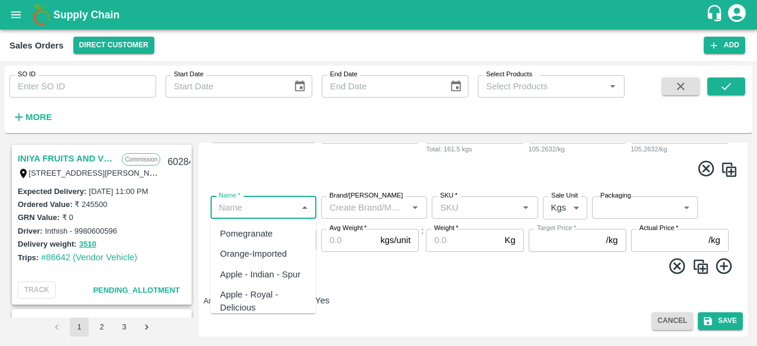
click at [270, 205] on input "Name   *" at bounding box center [253, 207] width 79 height 15
click at [268, 232] on div "Pomegranate" at bounding box center [246, 233] width 53 height 13
type input "Pomegranate"
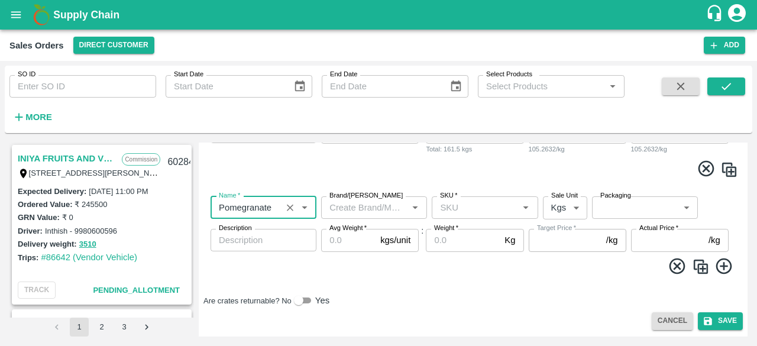
click at [385, 211] on input "Brand/[PERSON_NAME]" at bounding box center [364, 207] width 79 height 15
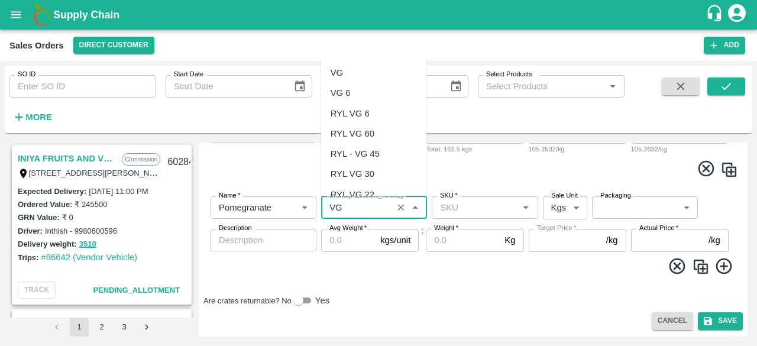
click at [340, 72] on div "VG" at bounding box center [336, 72] width 12 height 13
type input "VG"
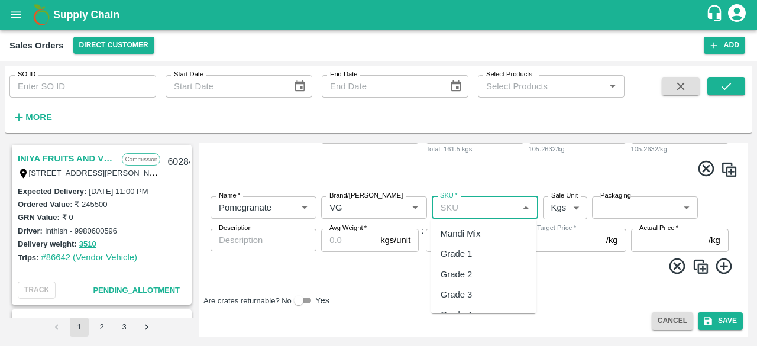
click at [456, 205] on input "SKU   *" at bounding box center [474, 207] width 79 height 15
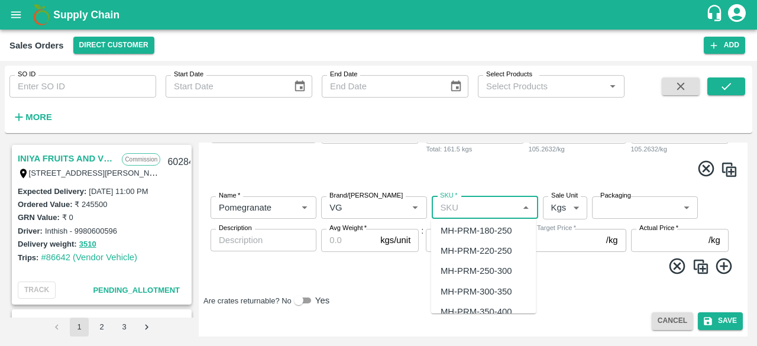
scroll to position [835, 0]
click at [501, 254] on div "MH-PRM-120-150" at bounding box center [475, 249] width 71 height 13
type input "MH-PRM-120-150"
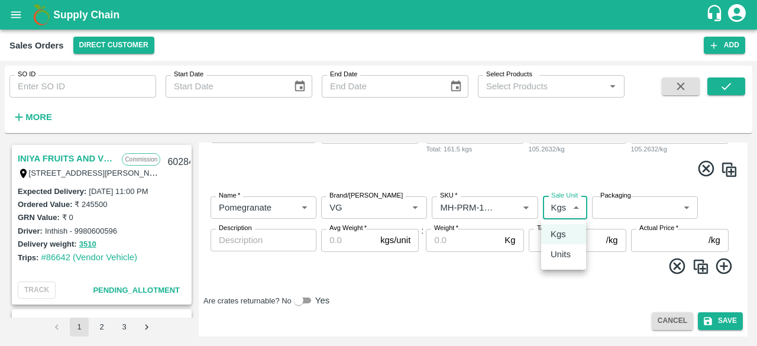
click at [573, 209] on body "Supply Chain Sales Orders Direct Customer Add SO ID SO ID Start Date Start Date…" at bounding box center [378, 173] width 757 height 346
click at [565, 253] on p "Units" at bounding box center [560, 254] width 20 height 13
type input "2"
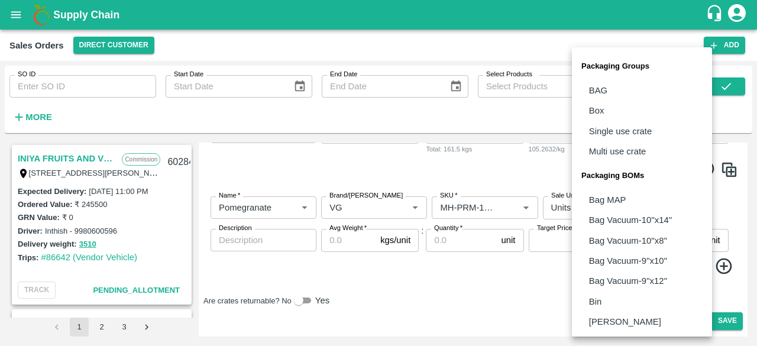
click at [623, 206] on body "Supply Chain Sales Orders Direct Customer Add SO ID SO ID Start Date Start Date…" at bounding box center [378, 173] width 757 height 346
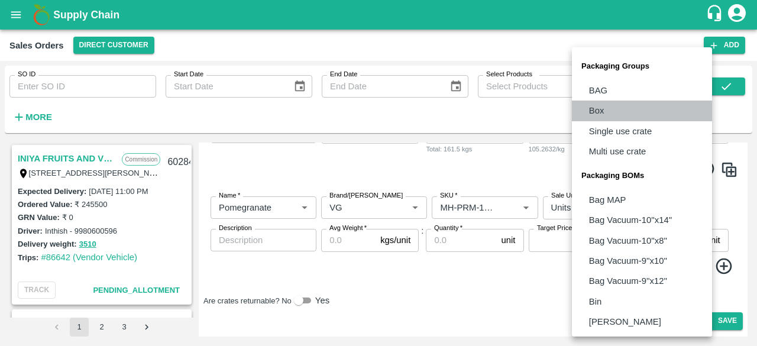
click at [599, 109] on p "Box" at bounding box center [596, 110] width 15 height 13
type input "GRP/1"
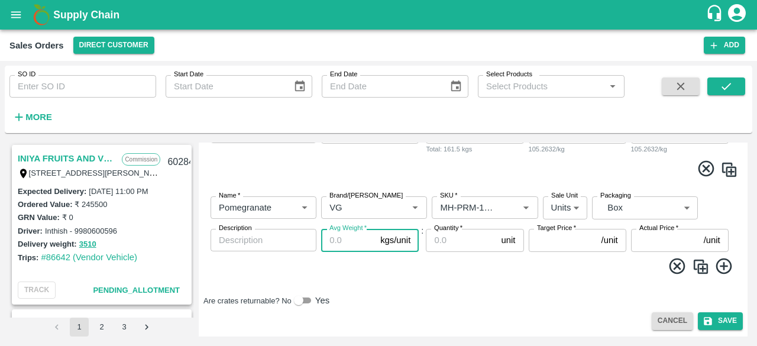
click at [355, 241] on input "Avg Weight   *" at bounding box center [348, 240] width 54 height 22
type input "9.5"
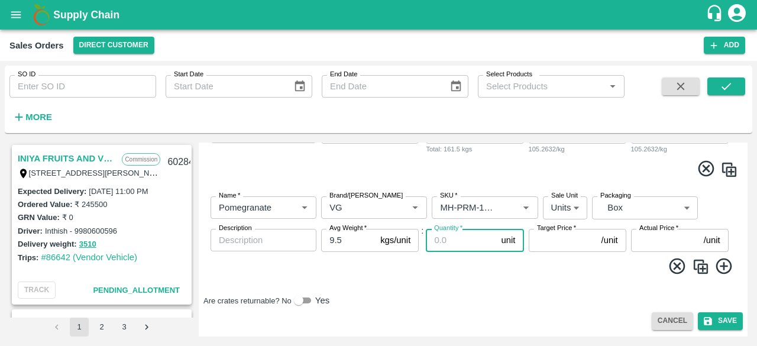
click at [443, 238] on input "Quantity   *" at bounding box center [461, 240] width 70 height 22
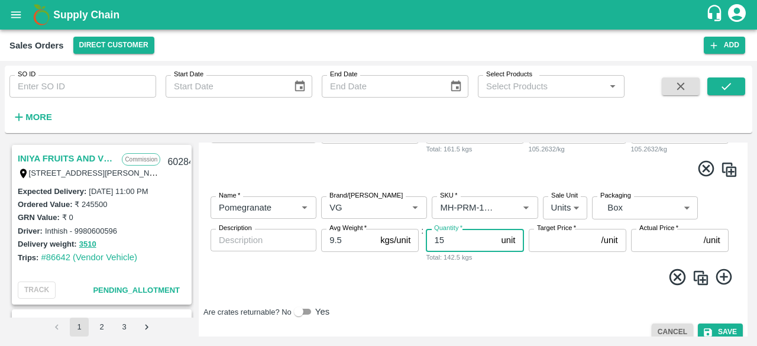
type input "15"
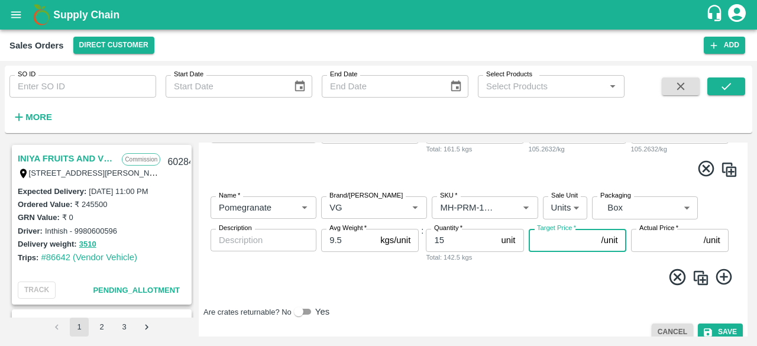
click at [559, 237] on input "Target Price   *" at bounding box center [563, 240] width 68 height 22
type input "900"
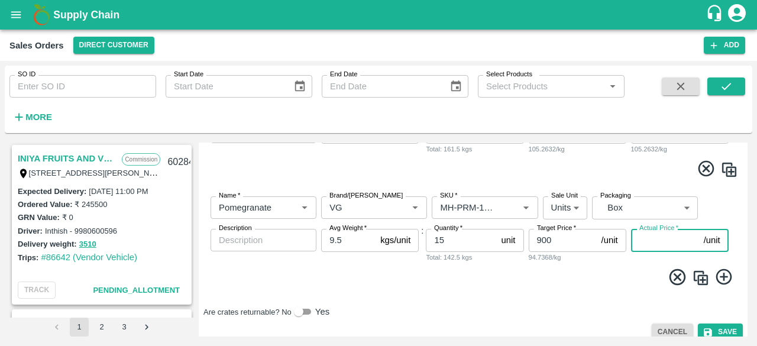
click at [643, 238] on input "Actual Price   *" at bounding box center [665, 240] width 68 height 22
type input "900"
click at [721, 277] on icon at bounding box center [723, 277] width 16 height 16
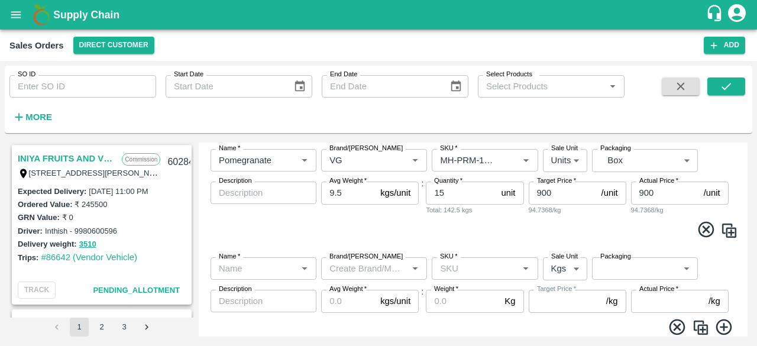
scroll to position [732, 0]
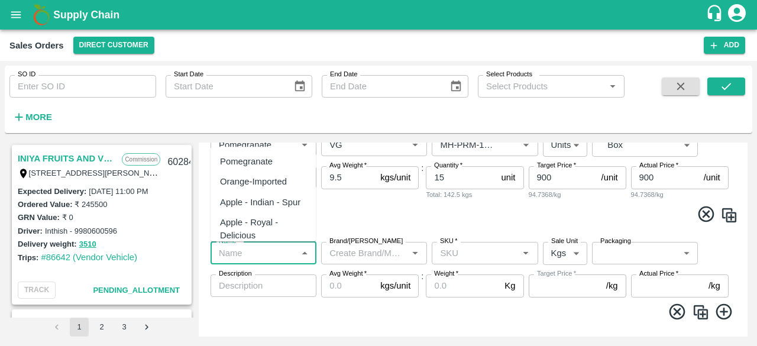
click at [246, 252] on input "Name   *" at bounding box center [253, 252] width 79 height 15
click at [260, 163] on div "Pomegranate" at bounding box center [246, 161] width 53 height 13
type input "Pomegranate"
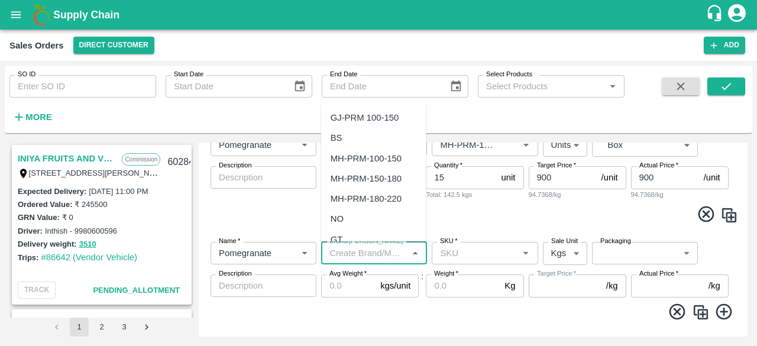
click at [355, 250] on input "Brand/[PERSON_NAME]" at bounding box center [364, 252] width 79 height 15
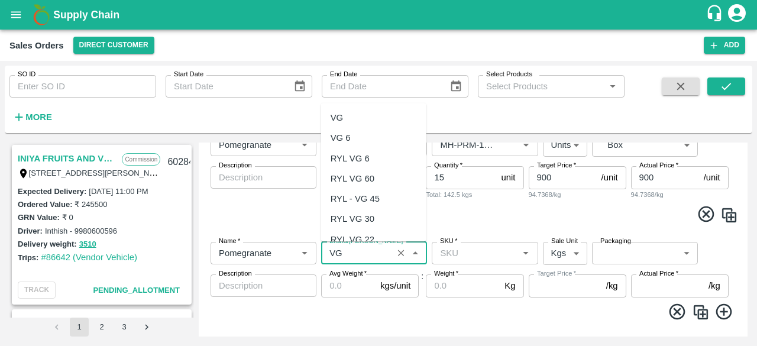
click at [339, 118] on div "VG" at bounding box center [336, 117] width 12 height 13
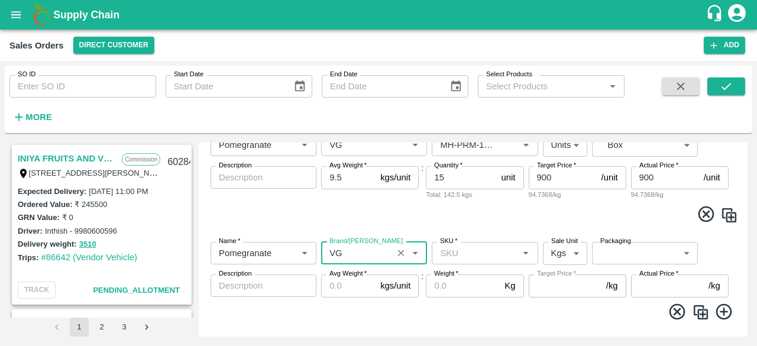
type input "VG"
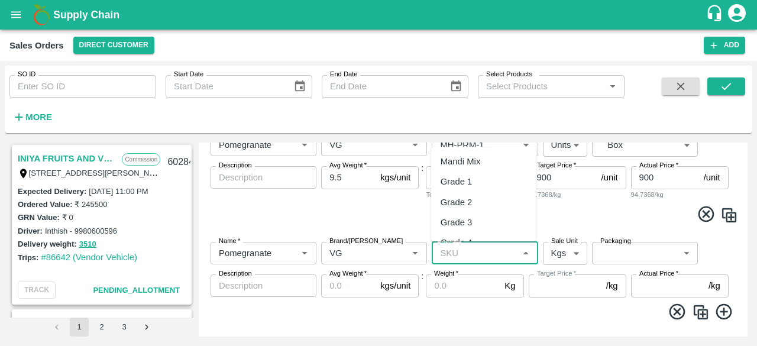
click at [465, 249] on input "SKU   *" at bounding box center [474, 252] width 79 height 15
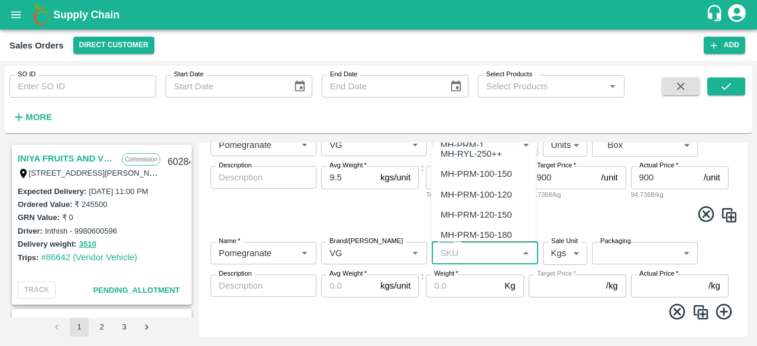
scroll to position [828, 0]
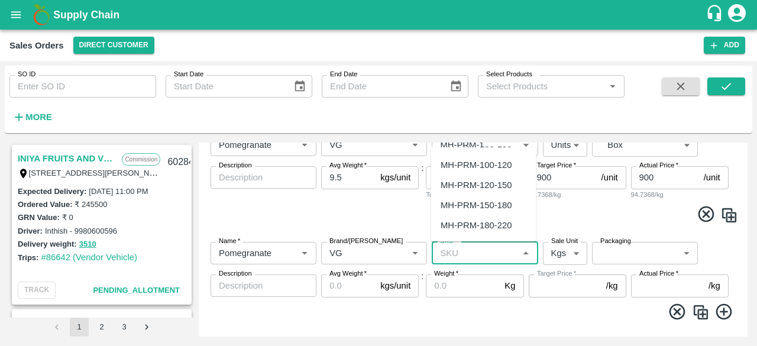
click at [503, 167] on div "MH-PRM-100-120" at bounding box center [475, 164] width 71 height 13
type input "MH-PRM-100-120"
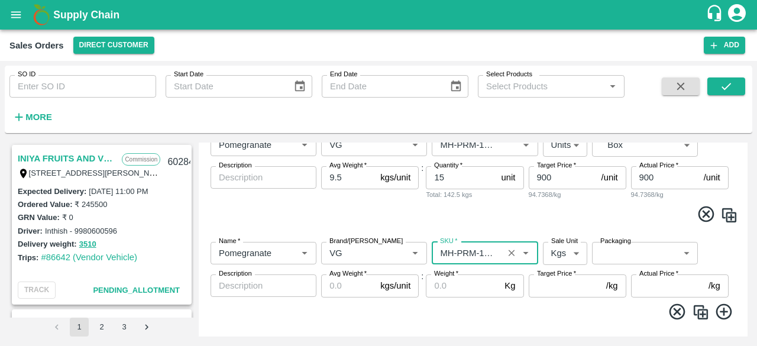
click at [571, 251] on body "Supply Chain Sales Orders Direct Customer Add SO ID SO ID Start Date Start Date…" at bounding box center [378, 173] width 757 height 346
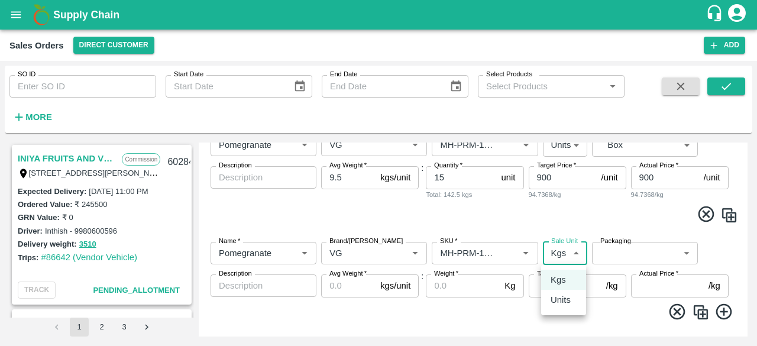
click at [562, 303] on p "Units" at bounding box center [560, 299] width 20 height 13
type input "2"
click at [624, 249] on body "Supply Chain Sales Orders Direct Customer Add SO ID SO ID Start Date Start Date…" at bounding box center [378, 173] width 757 height 346
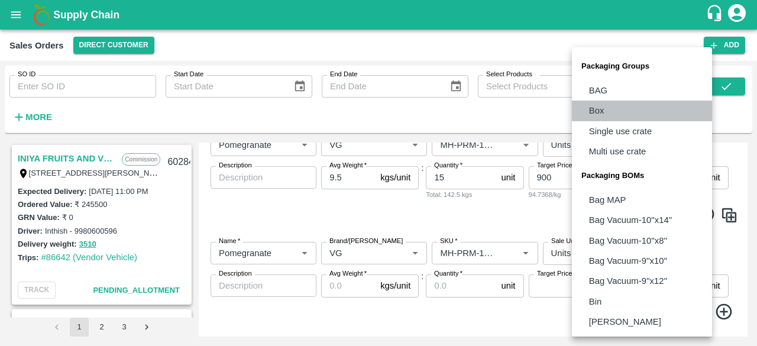
click at [610, 109] on li "Box" at bounding box center [642, 111] width 140 height 20
type input "GRP/1"
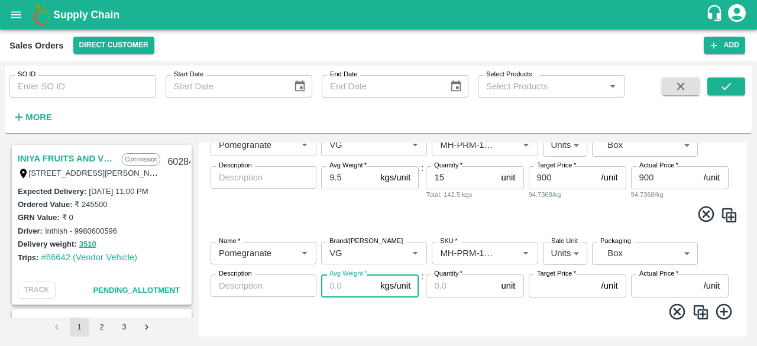
click at [340, 286] on input "Avg Weight   *" at bounding box center [348, 285] width 54 height 22
type input "9.5"
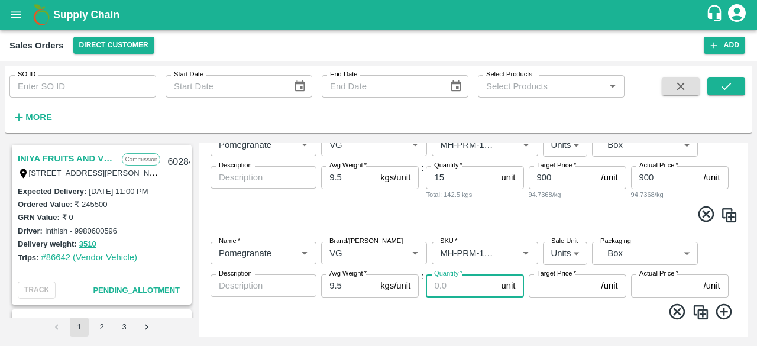
click at [443, 287] on input "Quantity   *" at bounding box center [461, 285] width 70 height 22
type input "18"
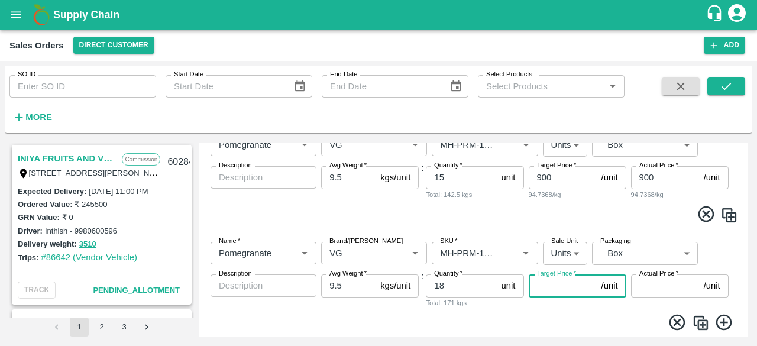
click at [571, 287] on input "Target Price   *" at bounding box center [563, 285] width 68 height 22
type input "800"
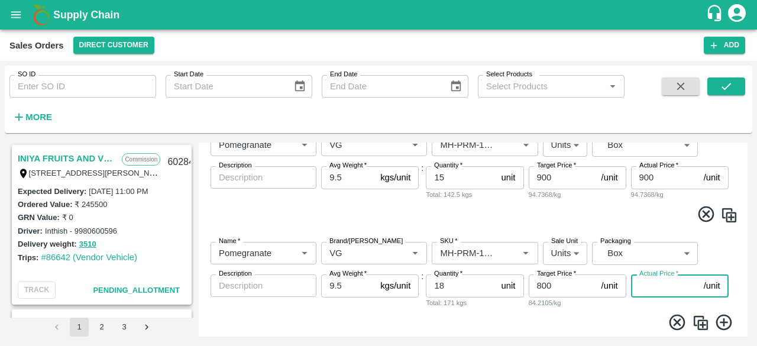
click at [655, 290] on input "Actual Price   *" at bounding box center [665, 285] width 68 height 22
type input "800"
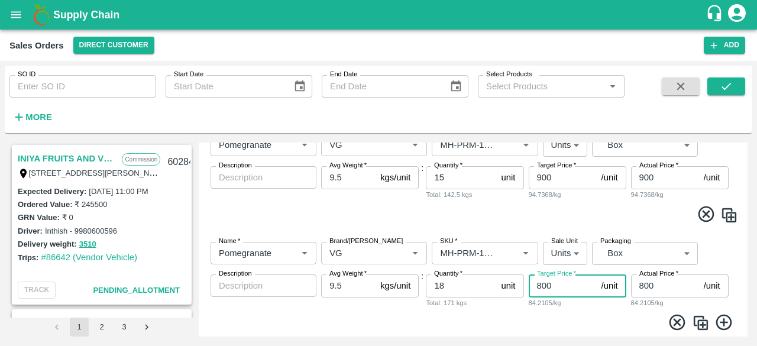
click at [540, 284] on input "800" at bounding box center [563, 285] width 68 height 22
type input "700"
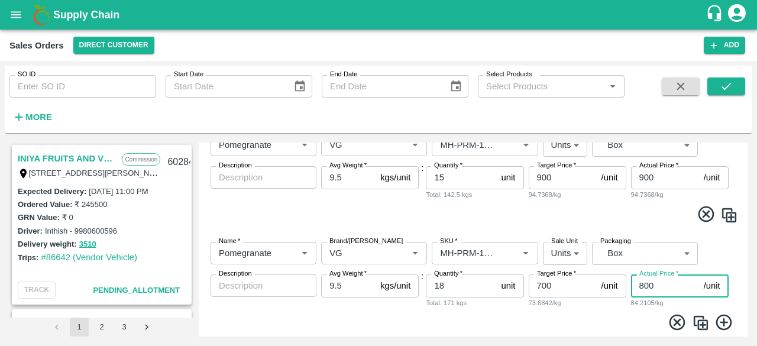
click at [645, 286] on input "800" at bounding box center [665, 285] width 68 height 22
click at [641, 285] on input "700" at bounding box center [665, 285] width 68 height 22
type input "700"
drag, startPoint x: 744, startPoint y: 297, endPoint x: 748, endPoint y: 287, distance: 11.1
click at [748, 287] on div "INIYA FRUITS AND VEGETABLES Commission TC/73, [PERSON_NAME] FRUITS MARKET KOYAM…" at bounding box center [378, 239] width 747 height 203
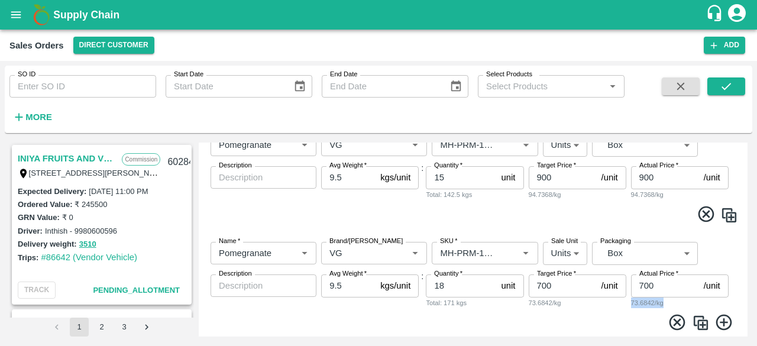
click at [738, 270] on div "Name   * Name   * Brand/[PERSON_NAME]/[PERSON_NAME]   * SKU   * Sale Unit Units…" at bounding box center [472, 286] width 539 height 108
click at [543, 286] on input "700" at bounding box center [563, 285] width 68 height 22
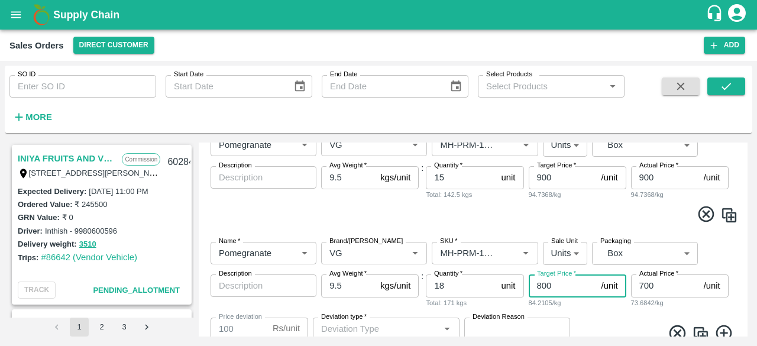
type input "800"
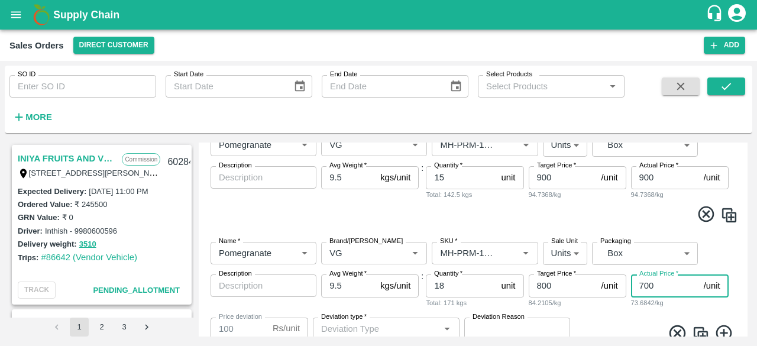
click at [644, 283] on input "700" at bounding box center [665, 285] width 68 height 22
type input "00"
type input "800"
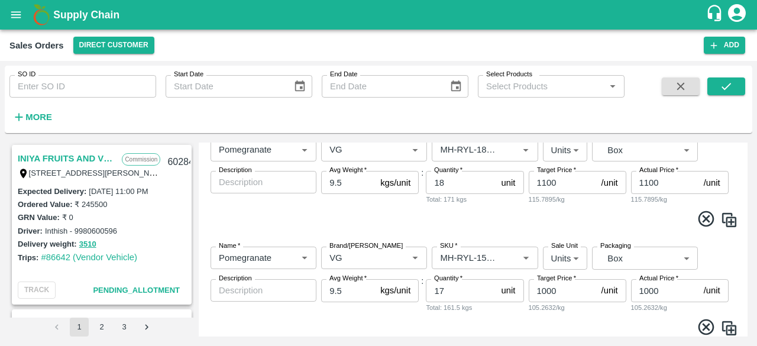
scroll to position [508, 0]
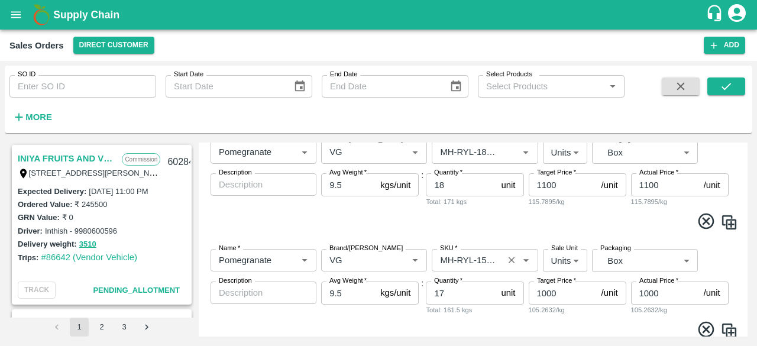
click at [524, 261] on icon "Open" at bounding box center [525, 260] width 5 height 3
type input "800"
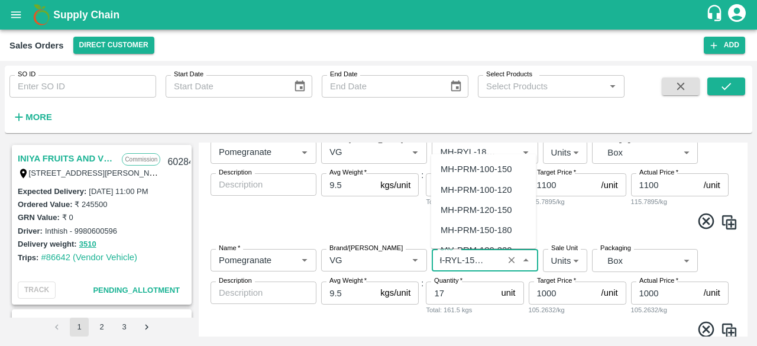
scroll to position [829, 0]
click at [505, 213] on div "MH-PRM-150-180" at bounding box center [475, 211] width 71 height 13
type input "MH-PRM-150-180"
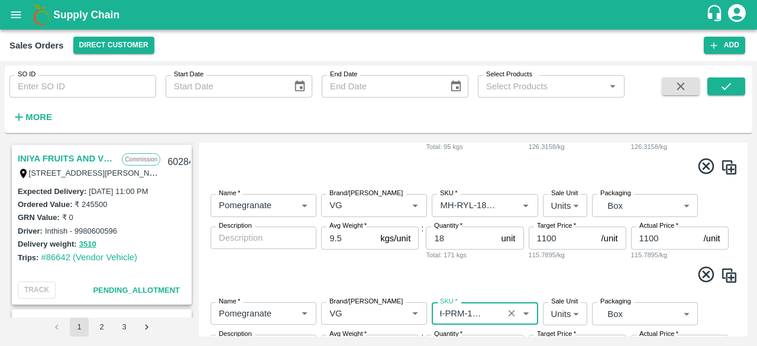
scroll to position [449, 0]
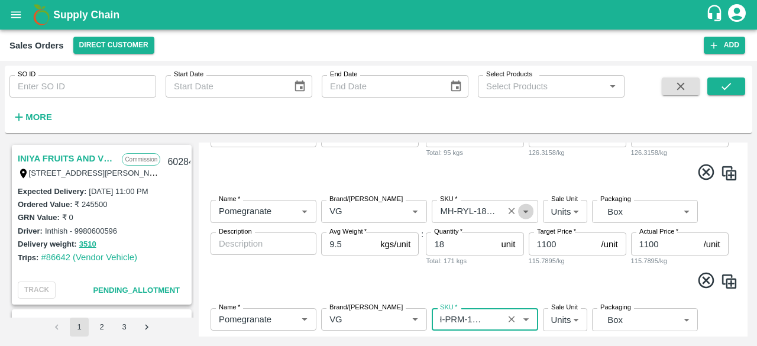
click at [524, 210] on icon "Open" at bounding box center [525, 211] width 5 height 3
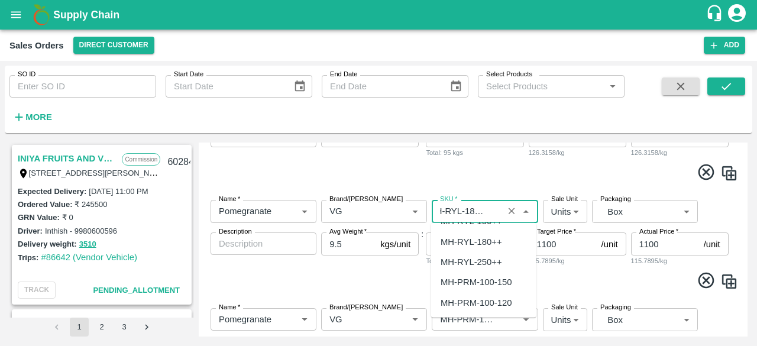
scroll to position [849, 0]
click at [495, 280] on div "MH-PRM-180-220" at bounding box center [475, 280] width 71 height 13
type input "MH-PRM-180-220"
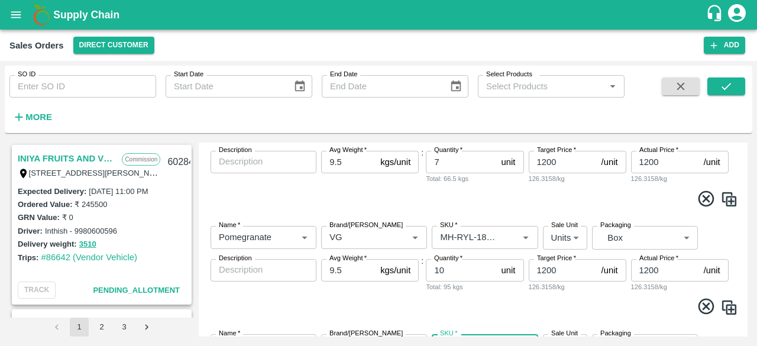
scroll to position [307, 0]
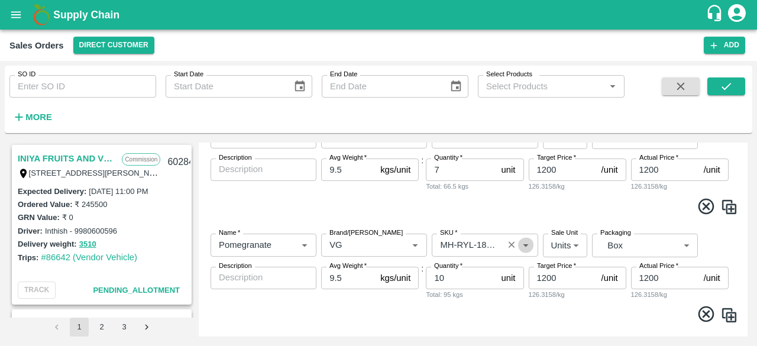
click at [526, 242] on icon "Open" at bounding box center [525, 244] width 13 height 13
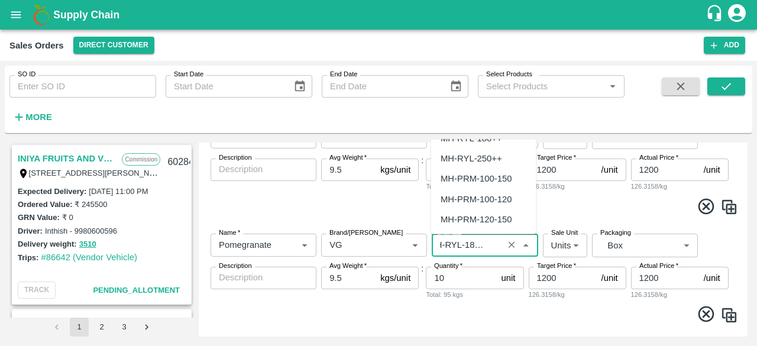
scroll to position [869, 0]
click at [511, 202] on div "MH-PRM-180-250" at bounding box center [483, 197] width 105 height 20
type input "MH-PRM-180-250"
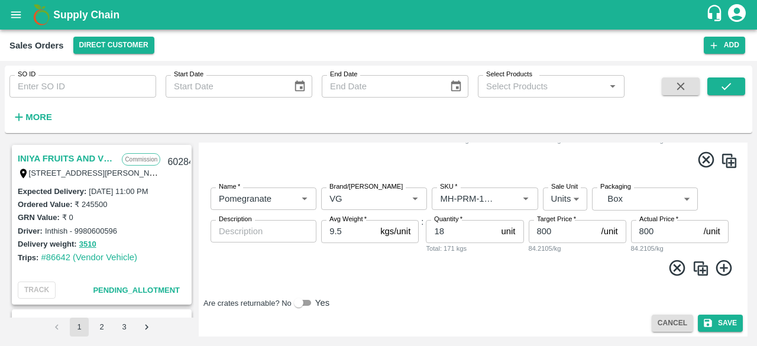
scroll to position [789, 0]
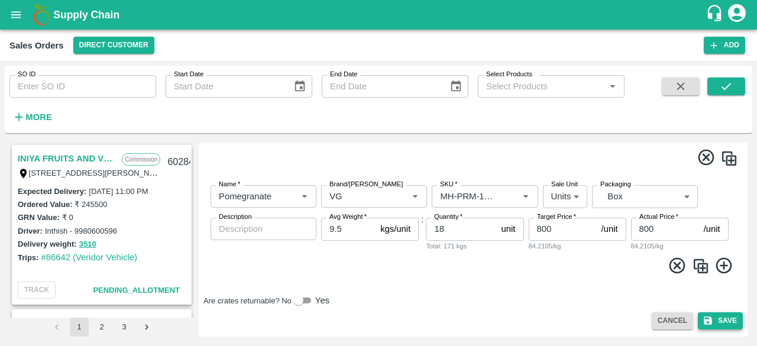
click at [721, 317] on button "Save" at bounding box center [720, 320] width 45 height 17
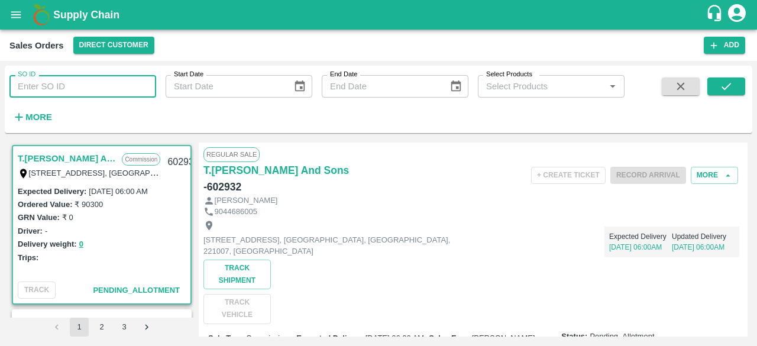
click at [45, 89] on input "SO ID" at bounding box center [82, 86] width 147 height 22
type input "602599"
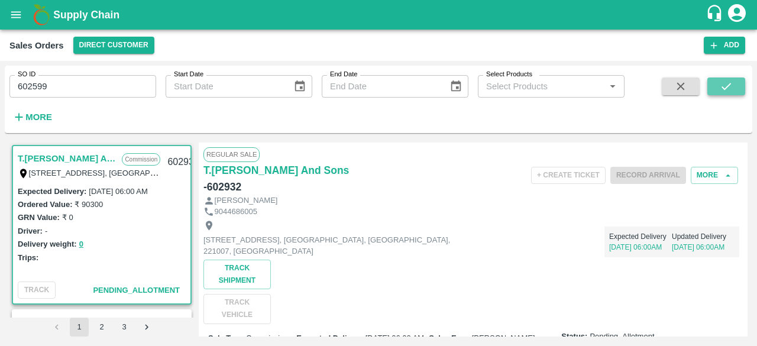
click at [728, 86] on icon "submit" at bounding box center [725, 86] width 13 height 13
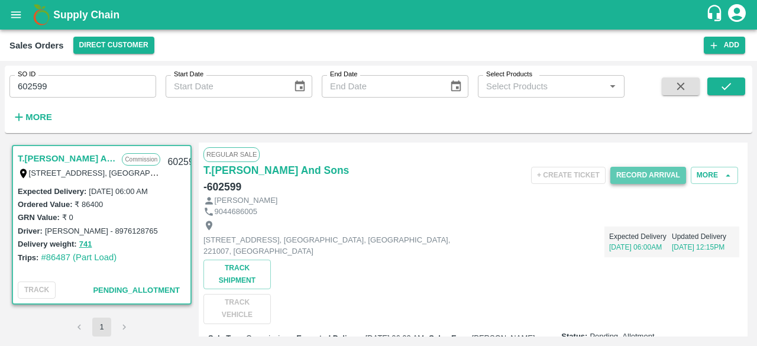
click at [646, 173] on button "Record Arrival" at bounding box center [648, 175] width 76 height 17
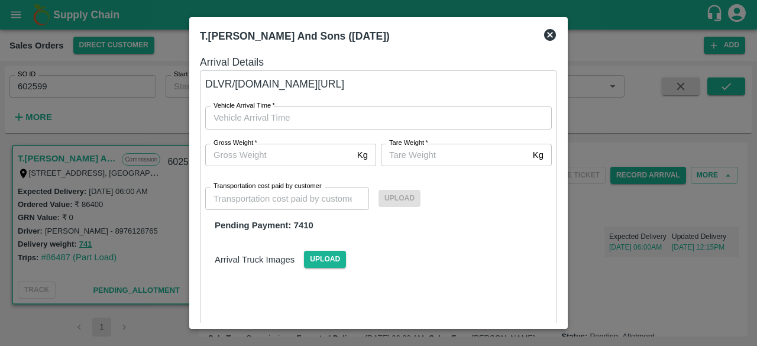
type input "DD/MM/YYYY hh:mm aa"
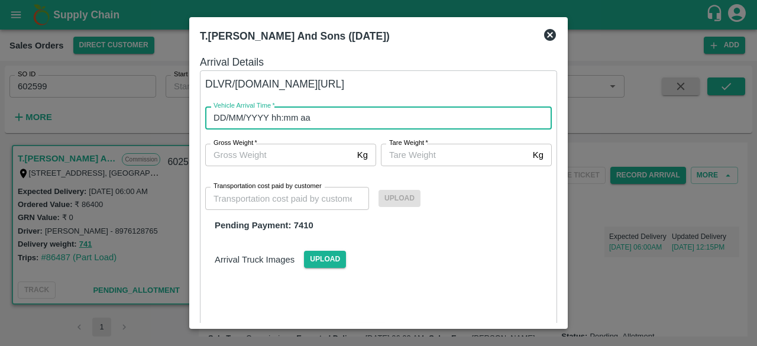
click at [278, 121] on input "DD/MM/YYYY hh:mm aa" at bounding box center [374, 117] width 338 height 22
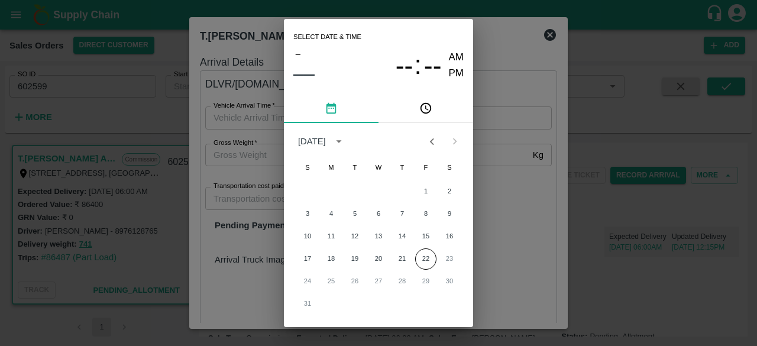
click at [484, 155] on div "Select date & time – –– -- : -- AM PM [DATE] S M T W T F S 1 2 3 4 5 6 7 8 9 10…" at bounding box center [378, 173] width 757 height 346
type input "DD/MM/YYYY hh:mm aa"
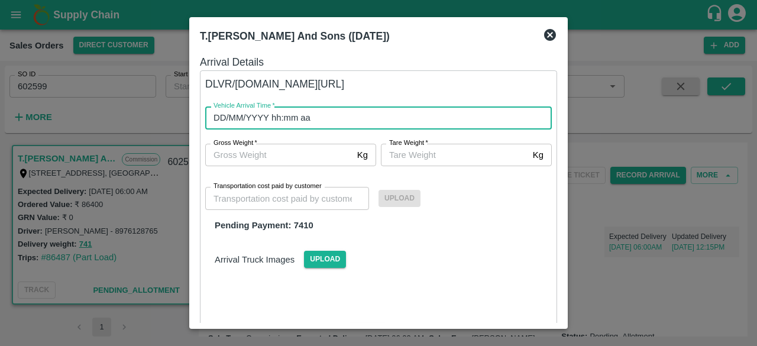
click at [297, 121] on input "DD/MM/YYYY hh:mm aa" at bounding box center [374, 117] width 338 height 22
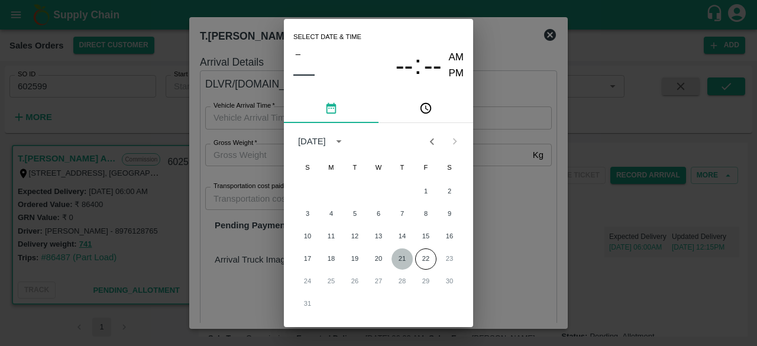
click at [401, 256] on button "21" at bounding box center [401, 258] width 21 height 21
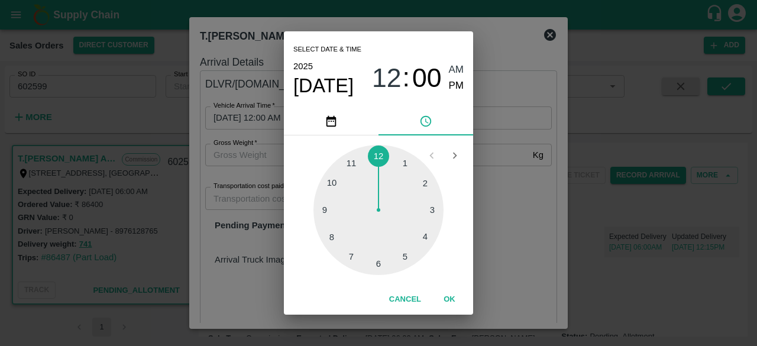
click at [334, 181] on div at bounding box center [378, 210] width 130 height 130
click at [376, 158] on div at bounding box center [378, 210] width 130 height 130
click at [387, 83] on span "10" at bounding box center [387, 78] width 30 height 31
click at [379, 158] on div at bounding box center [378, 210] width 130 height 130
click at [454, 82] on span "PM" at bounding box center [456, 86] width 15 height 16
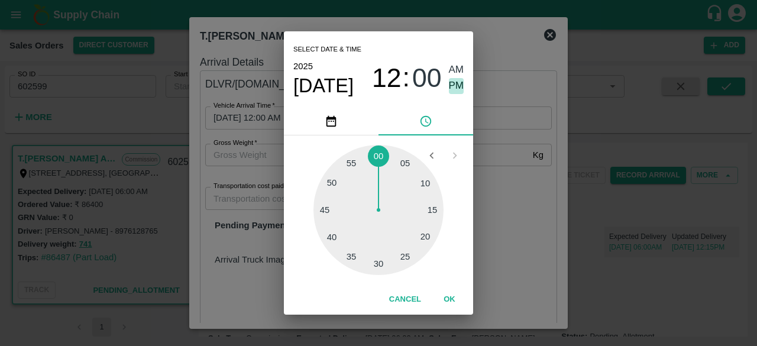
type input "[DATE] 12:00 PM"
click at [453, 289] on button "OK" at bounding box center [449, 299] width 38 height 21
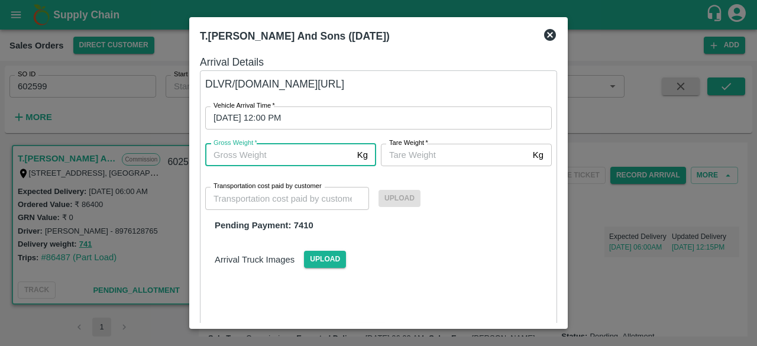
click at [272, 151] on input "Gross Weight   *" at bounding box center [278, 155] width 147 height 22
click at [222, 158] on input "Gross Weight   *" at bounding box center [278, 155] width 147 height 22
type input "741"
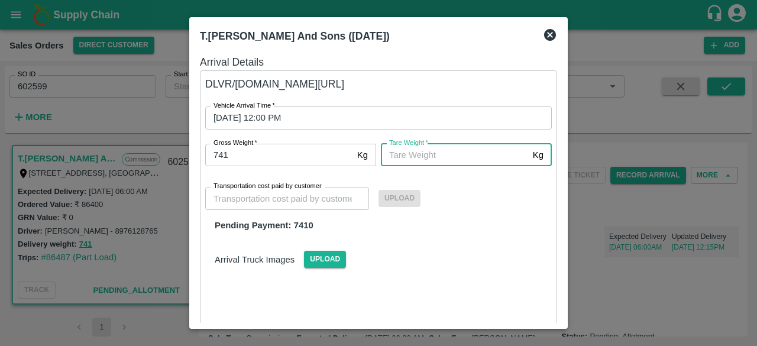
click at [432, 160] on input "[PERSON_NAME]   *" at bounding box center [454, 155] width 147 height 22
type input "741"
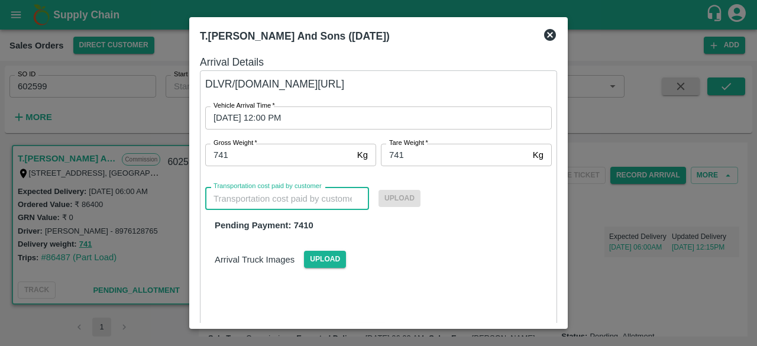
click at [287, 198] on input "Transportation cost paid by customer" at bounding box center [287, 198] width 164 height 22
type input "7527"
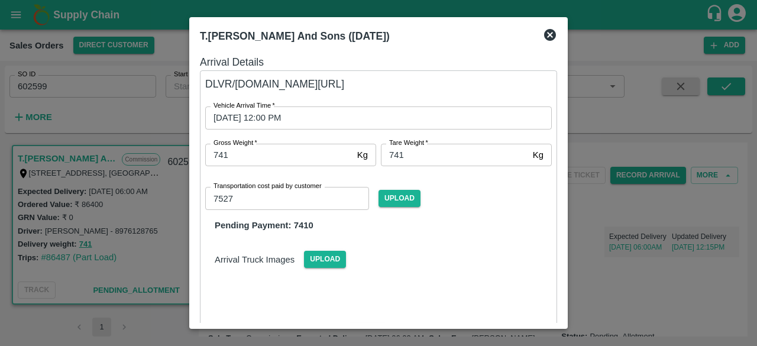
click at [374, 232] on div "Arrival Truck Images Upload" at bounding box center [378, 250] width 365 height 36
click at [400, 200] on span "Upload" at bounding box center [399, 198] width 42 height 17
click at [0, 0] on input "Upload" at bounding box center [0, 0] width 0 height 0
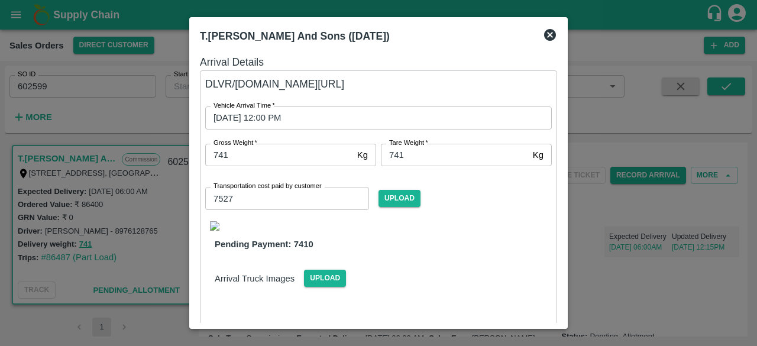
click at [500, 251] on div "Arrival Truck Images Upload" at bounding box center [378, 269] width 365 height 36
drag, startPoint x: 562, startPoint y: 106, endPoint x: 560, endPoint y: 118, distance: 11.3
click at [560, 118] on div "T.[PERSON_NAME] And Sons ([DATE]) Arrival Details DLVR/[DOMAIN_NAME][URL] Vehic…" at bounding box center [378, 173] width 378 height 312
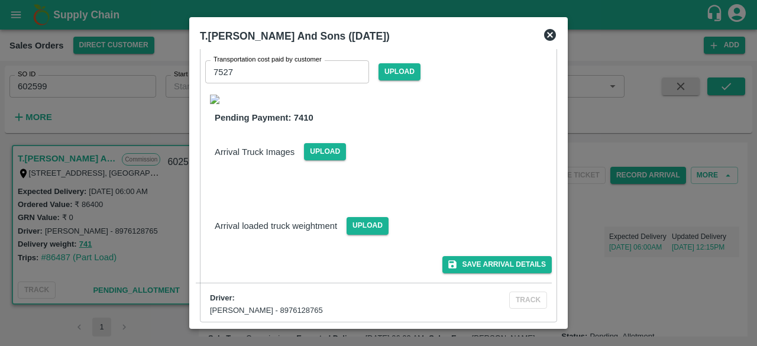
scroll to position [129, 0]
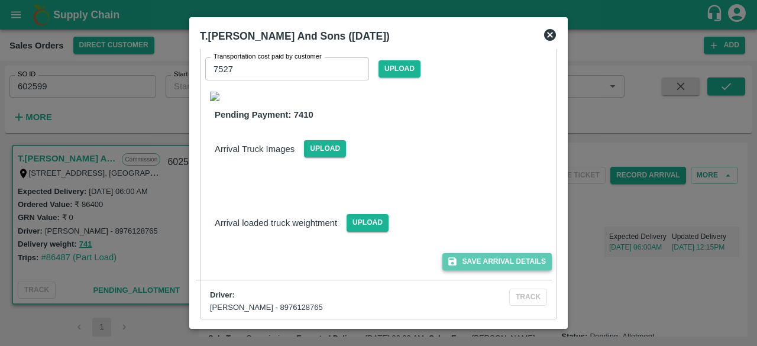
click at [496, 262] on button "Save Arrival Details" at bounding box center [496, 261] width 109 height 17
click at [484, 257] on button "Save Arrival Details" at bounding box center [496, 261] width 109 height 17
click at [550, 36] on icon at bounding box center [550, 35] width 12 height 12
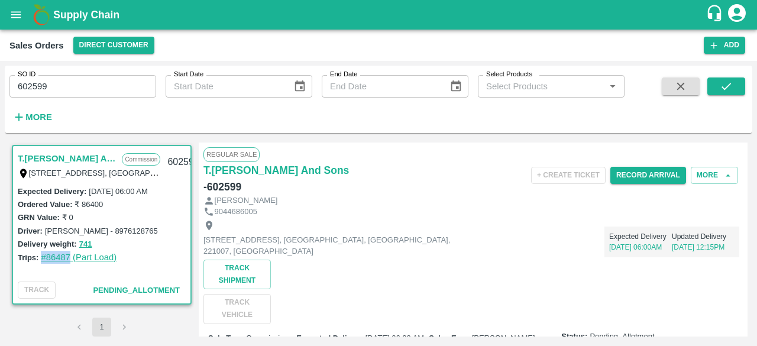
drag, startPoint x: 40, startPoint y: 257, endPoint x: 70, endPoint y: 257, distance: 29.6
click at [70, 257] on div "Trips: #86487 (Part Load)" at bounding box center [102, 257] width 168 height 13
click at [605, 141] on div "T.[PERSON_NAME] And Sons Commission Shop [STREET_ADDRESS], [GEOGRAPHIC_DATA] 22…" at bounding box center [378, 239] width 747 height 203
drag, startPoint x: 19, startPoint y: 257, endPoint x: 73, endPoint y: 258, distance: 54.4
click at [73, 258] on div "Trips: #86487 (Part Load)" at bounding box center [102, 257] width 168 height 13
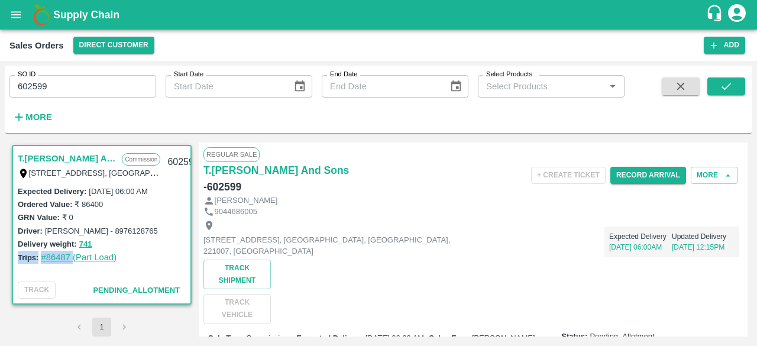
copy div "Trips: #86487"
click at [488, 173] on div "+ Create Ticket Record Arrival More" at bounding box center [562, 175] width 359 height 27
